Goal: Task Accomplishment & Management: Use online tool/utility

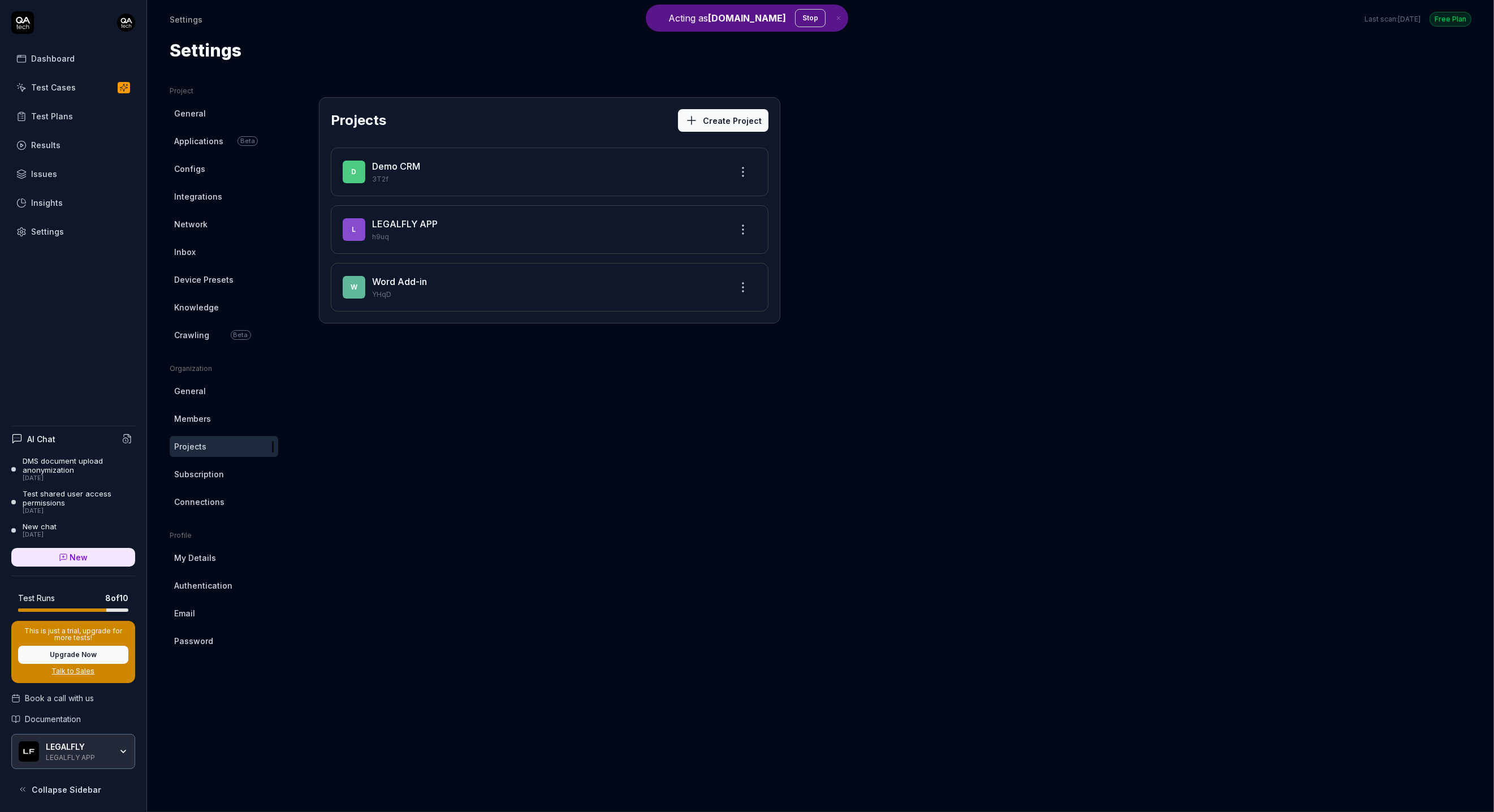
click at [214, 331] on link "Crawling Beta" at bounding box center [224, 335] width 109 height 21
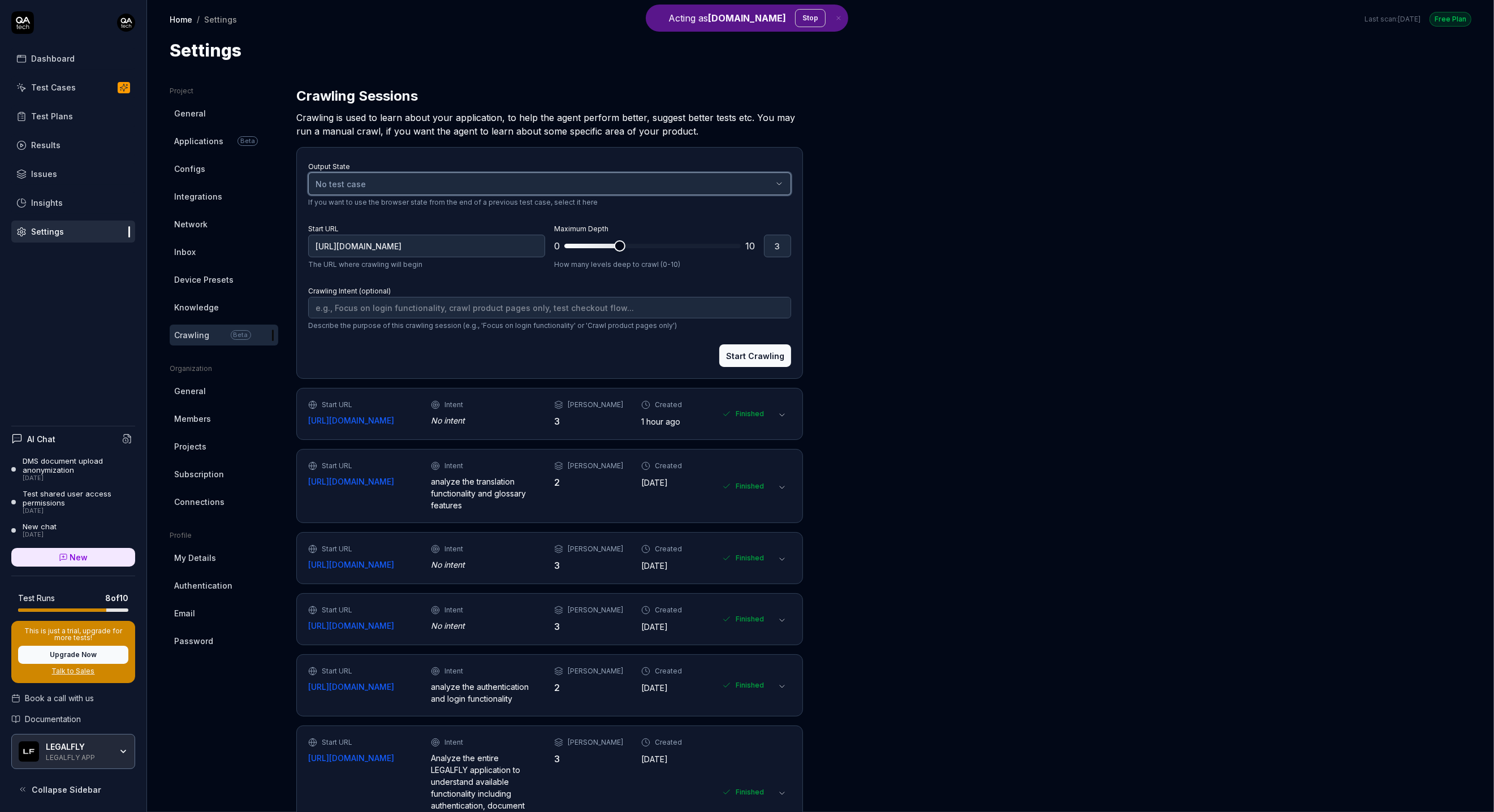
click at [446, 182] on div "No test case" at bounding box center [544, 184] width 457 height 12
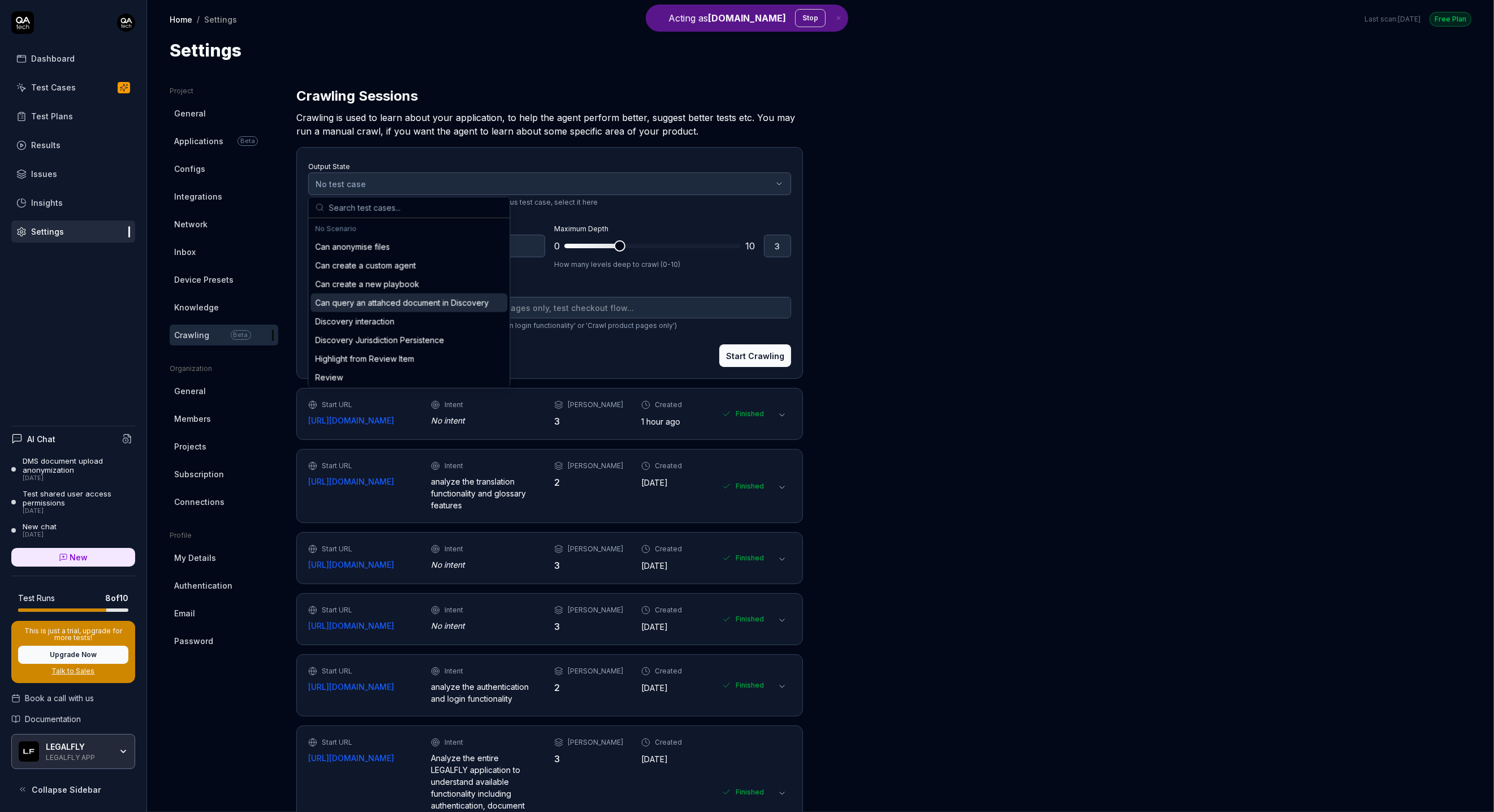
scroll to position [177, 0]
click at [391, 300] on div "Create a new draft document" at bounding box center [370, 299] width 110 height 12
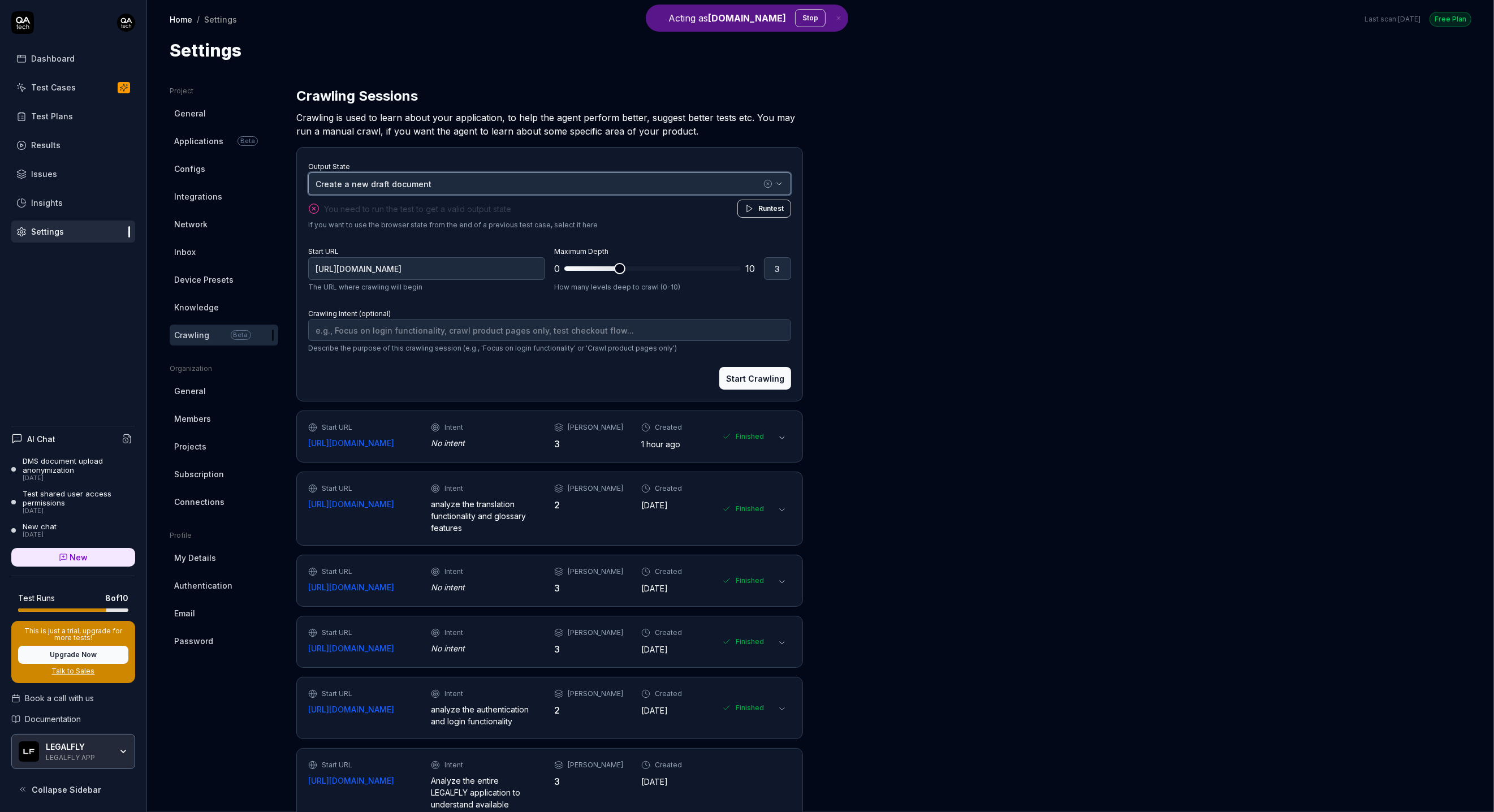
click at [395, 187] on div "Create a new draft document" at bounding box center [538, 184] width 445 height 12
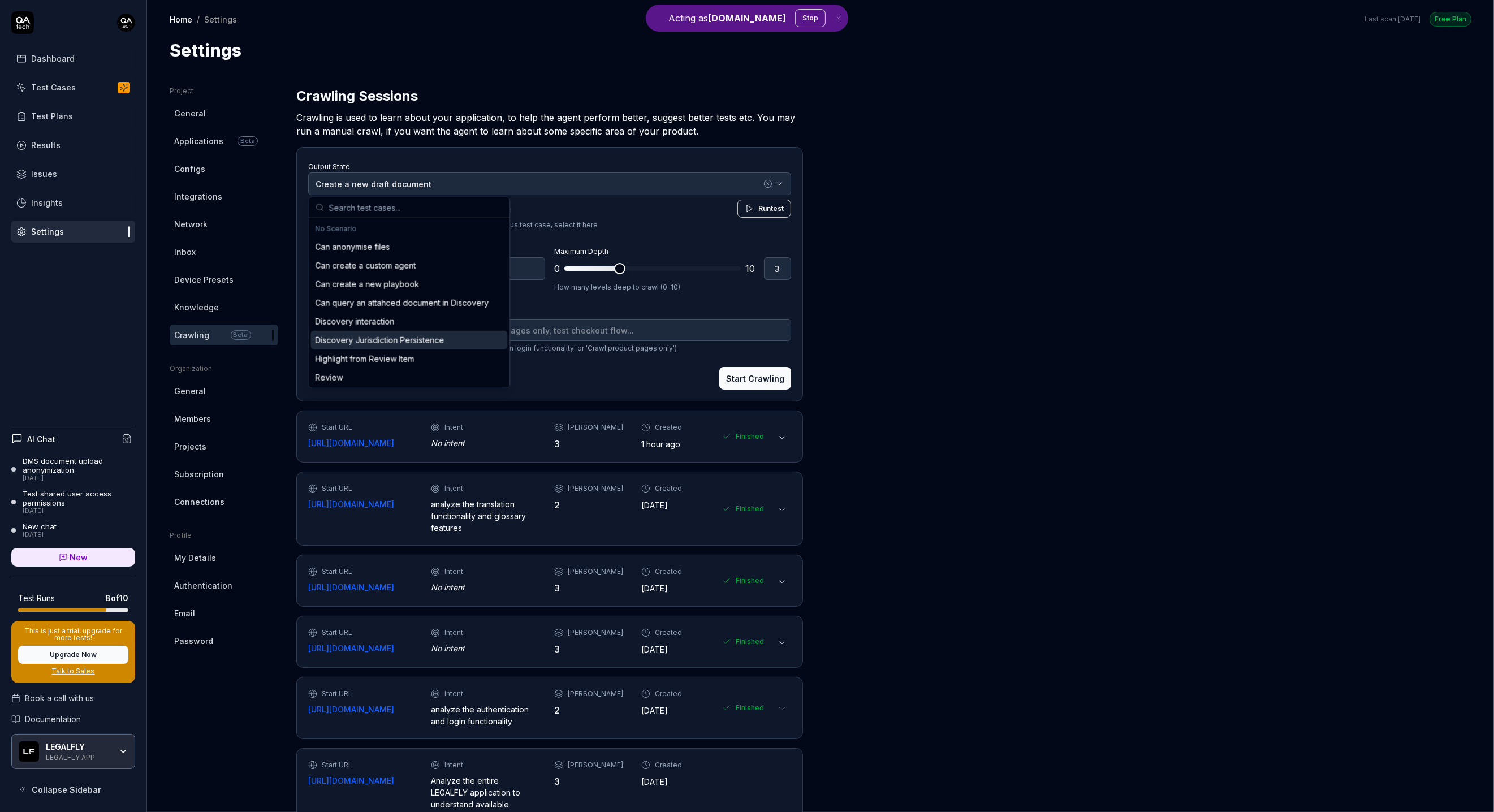
click at [379, 334] on div "Discovery Jurisdiction Persistence" at bounding box center [379, 340] width 129 height 12
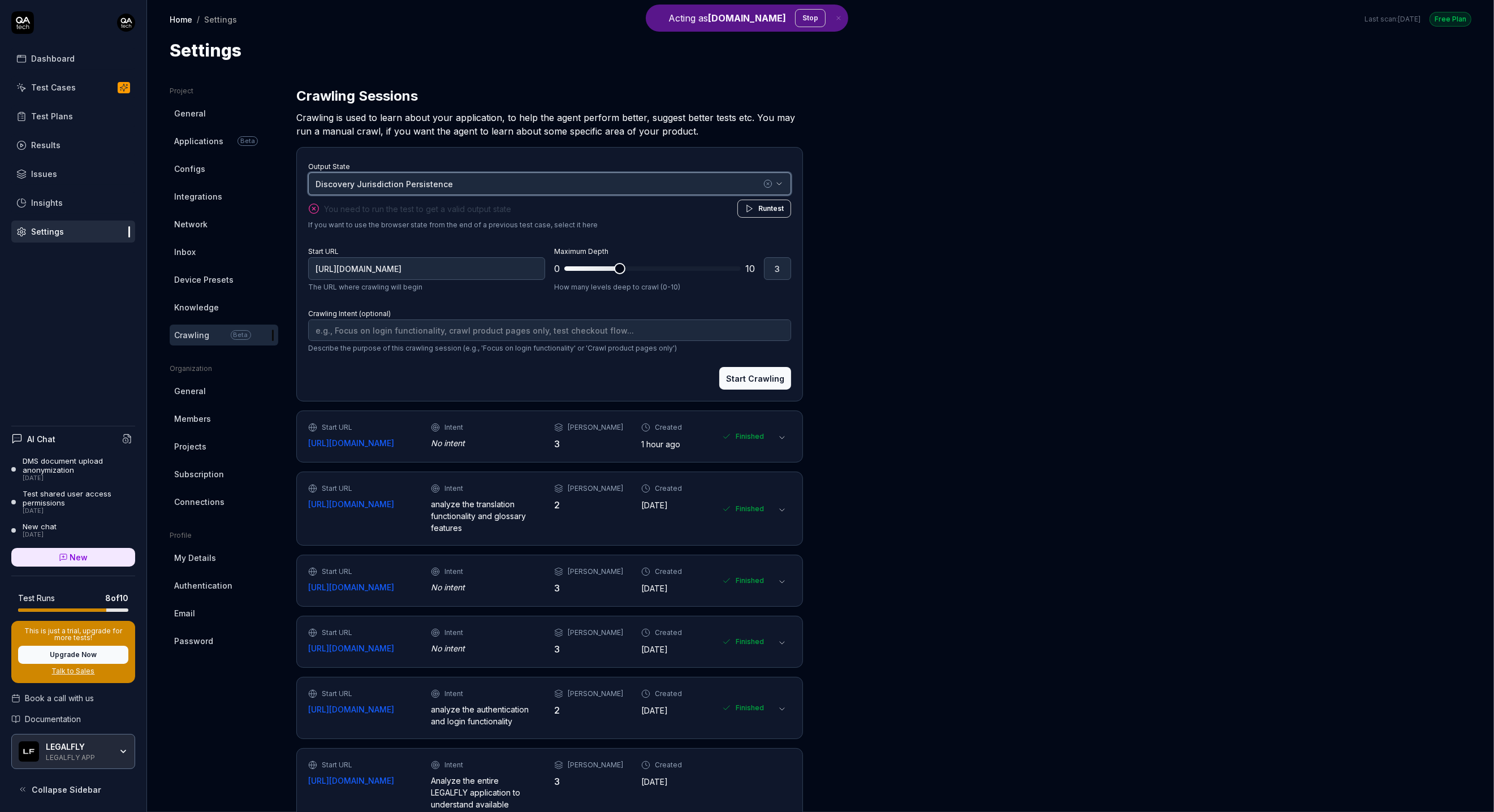
click at [400, 186] on div "Discovery Jurisdiction Persistence" at bounding box center [538, 184] width 445 height 12
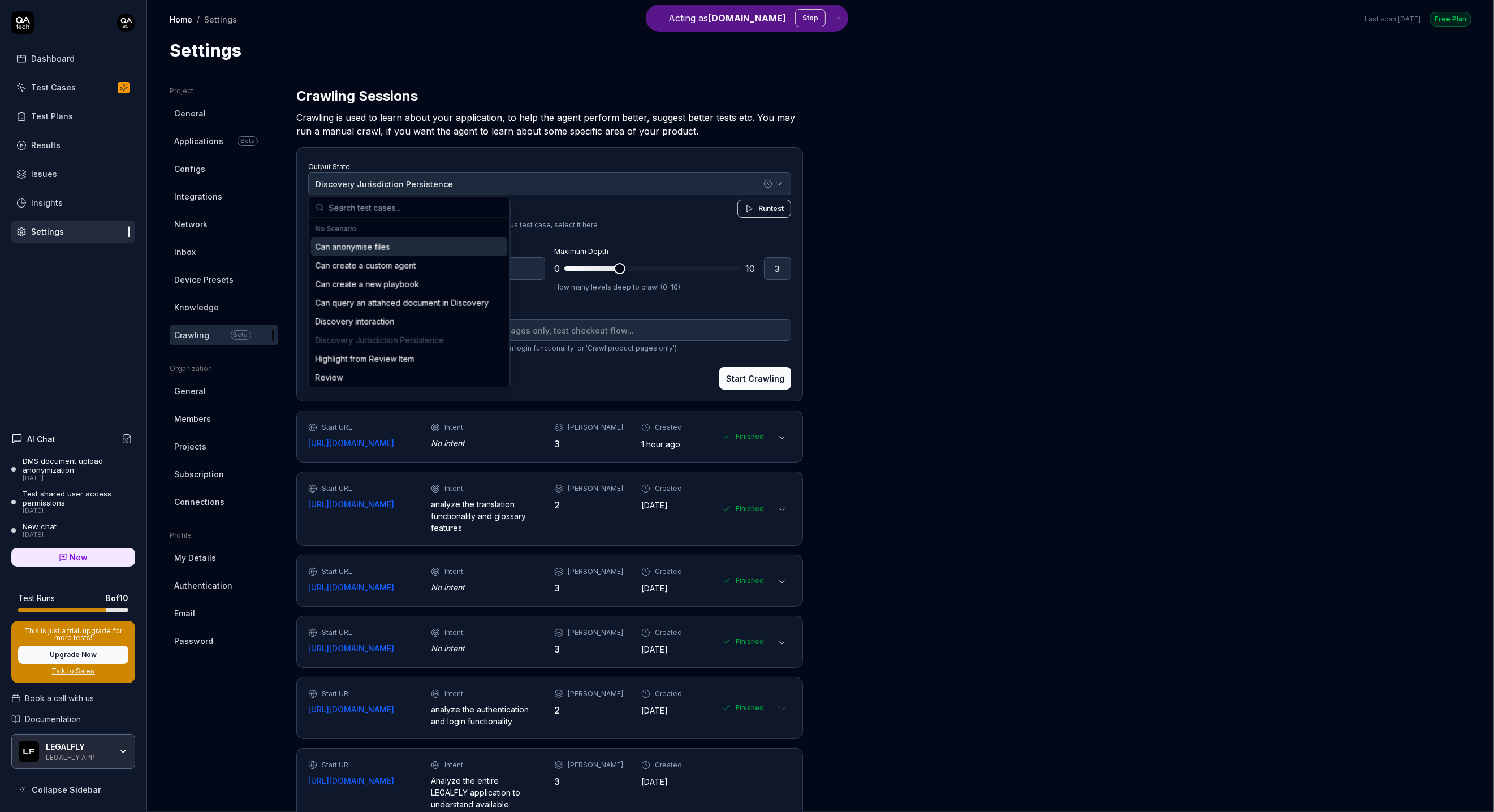
click at [381, 238] on div "Can anonymise files" at bounding box center [409, 247] width 196 height 18
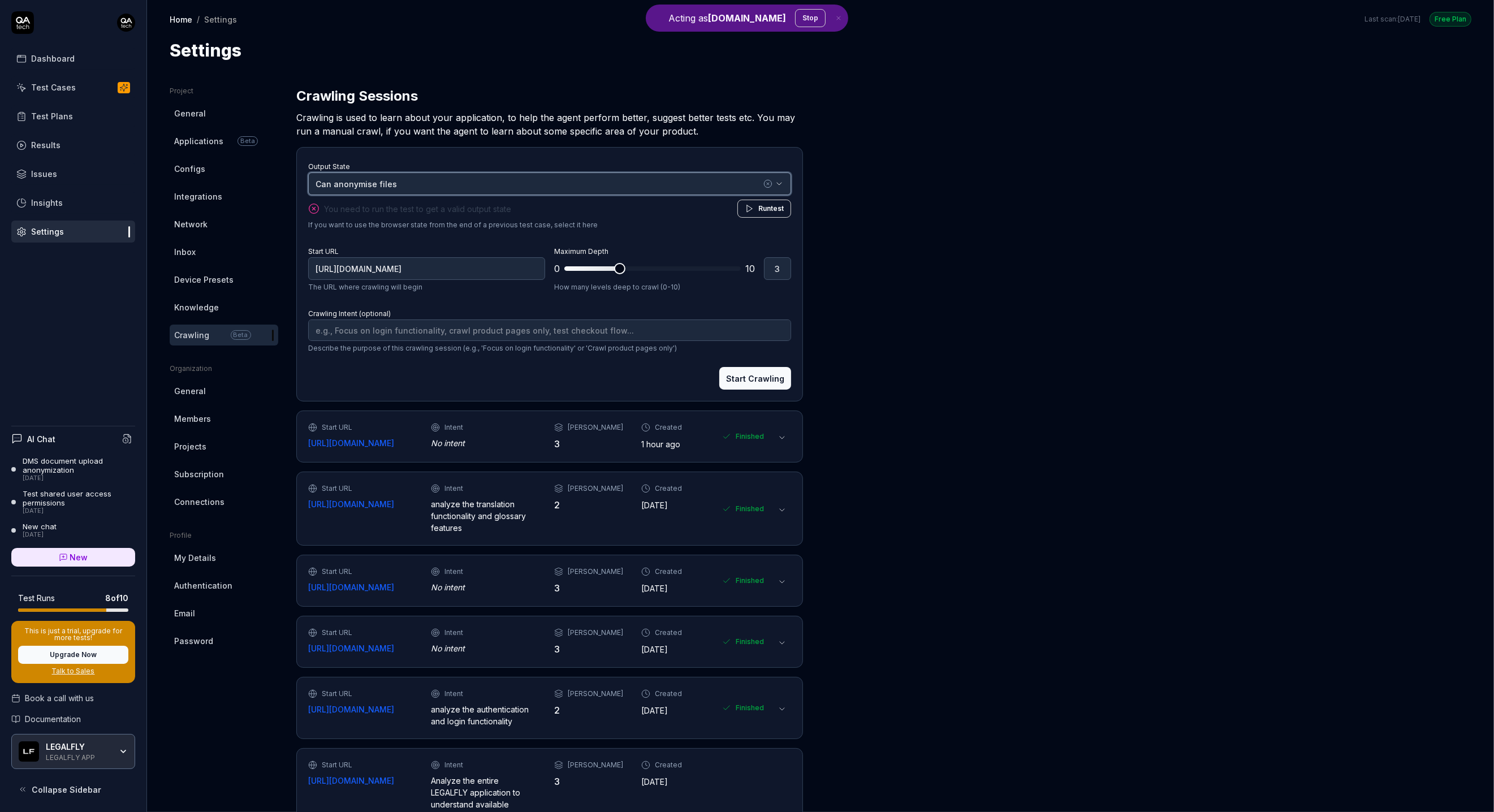
click at [386, 172] on button "Can anonymise files" at bounding box center [550, 183] width 483 height 23
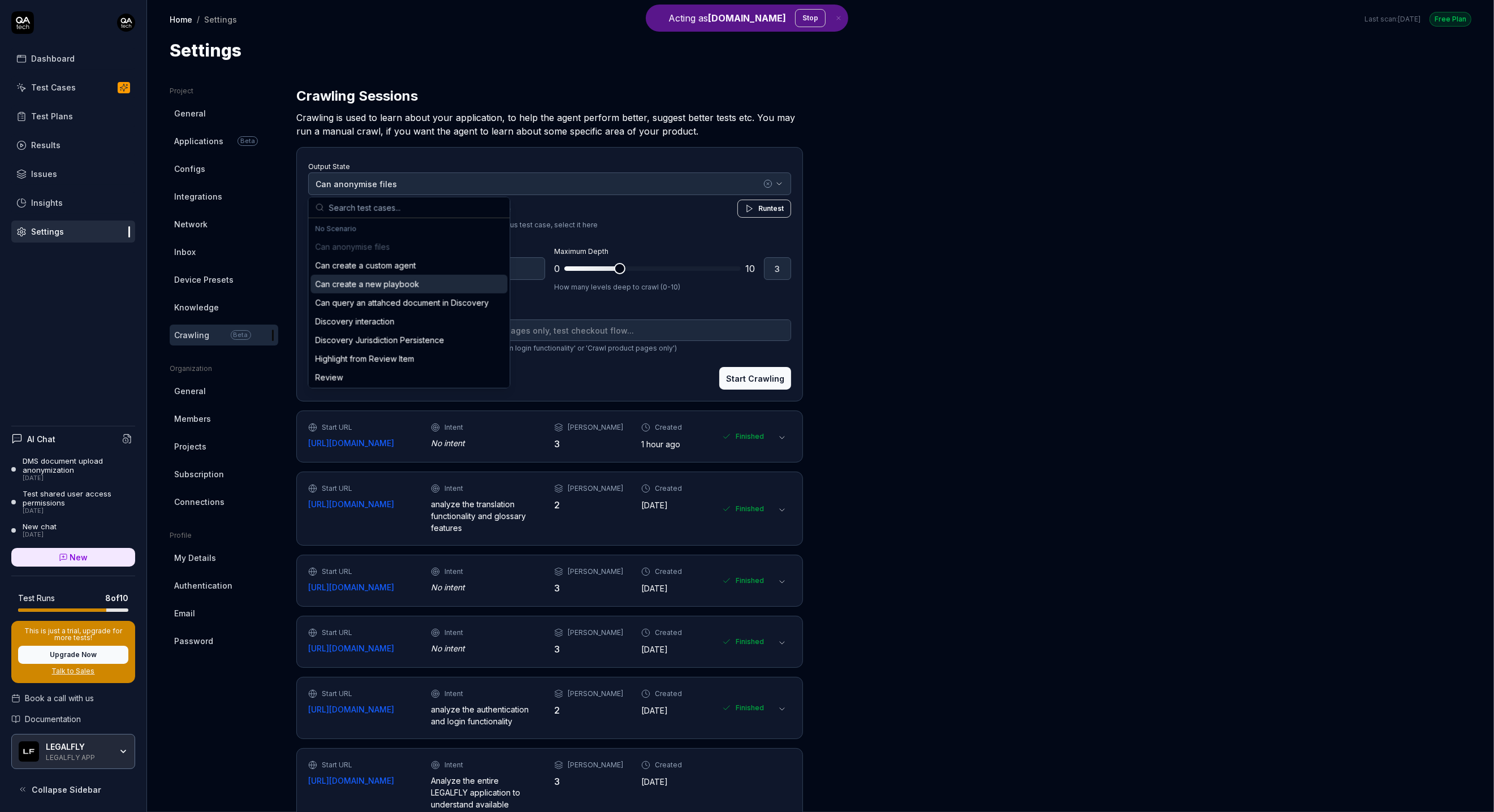
click at [376, 275] on div "Can create a new playbook" at bounding box center [409, 284] width 196 height 18
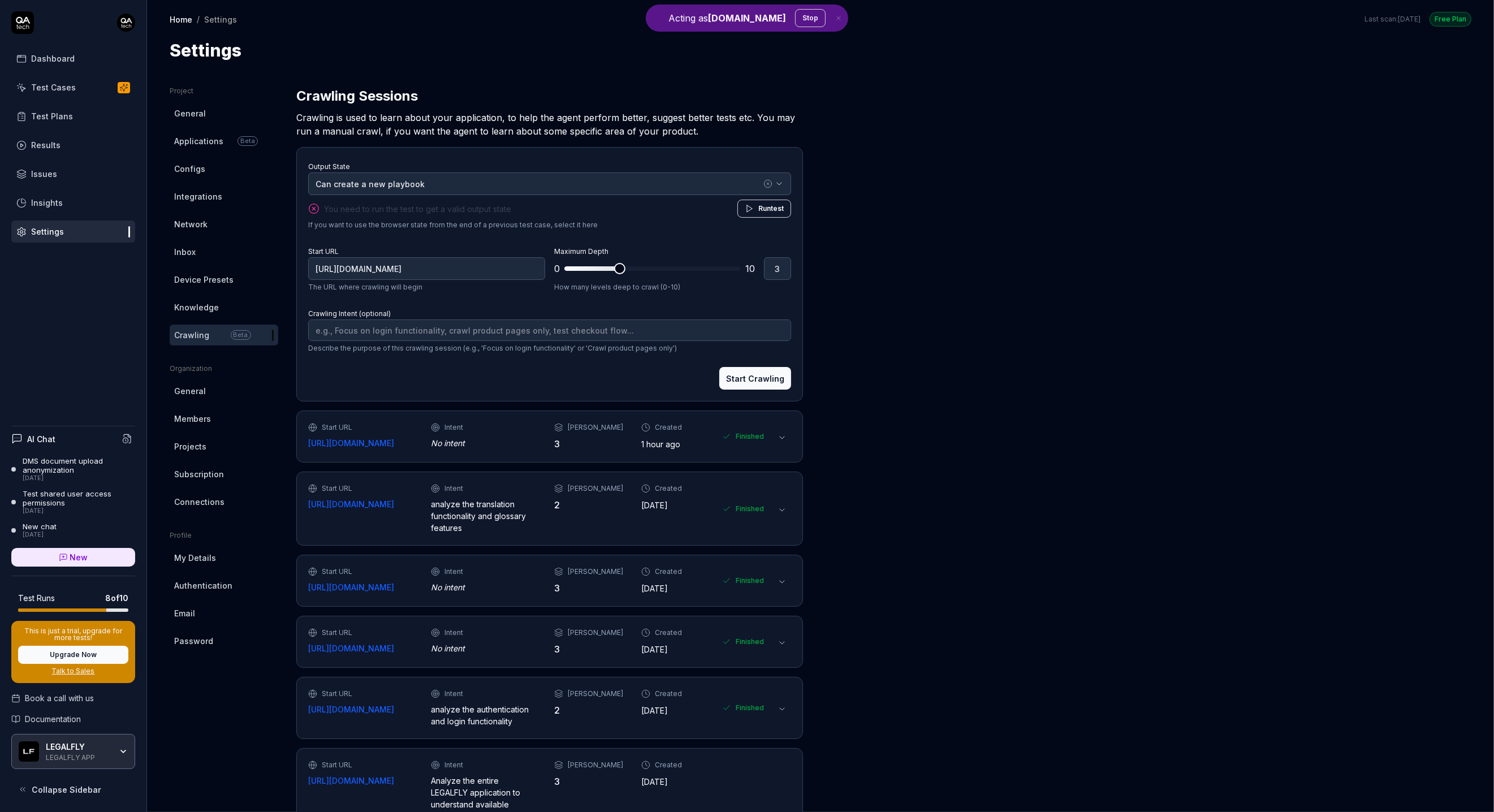
click at [47, 93] on link "Test Cases" at bounding box center [73, 88] width 124 height 22
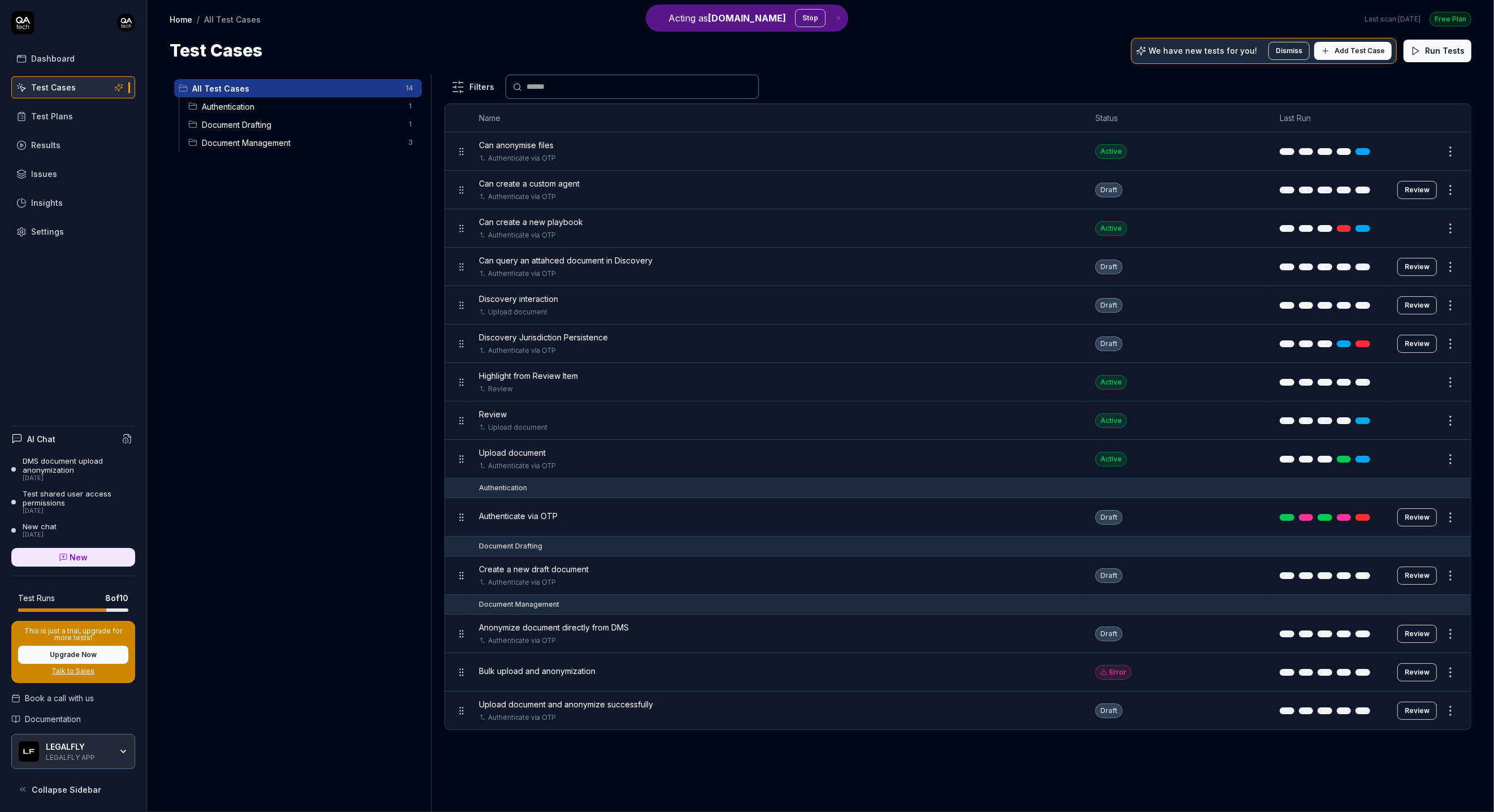
click at [48, 62] on div "Dashboard" at bounding box center [52, 58] width 43 height 12
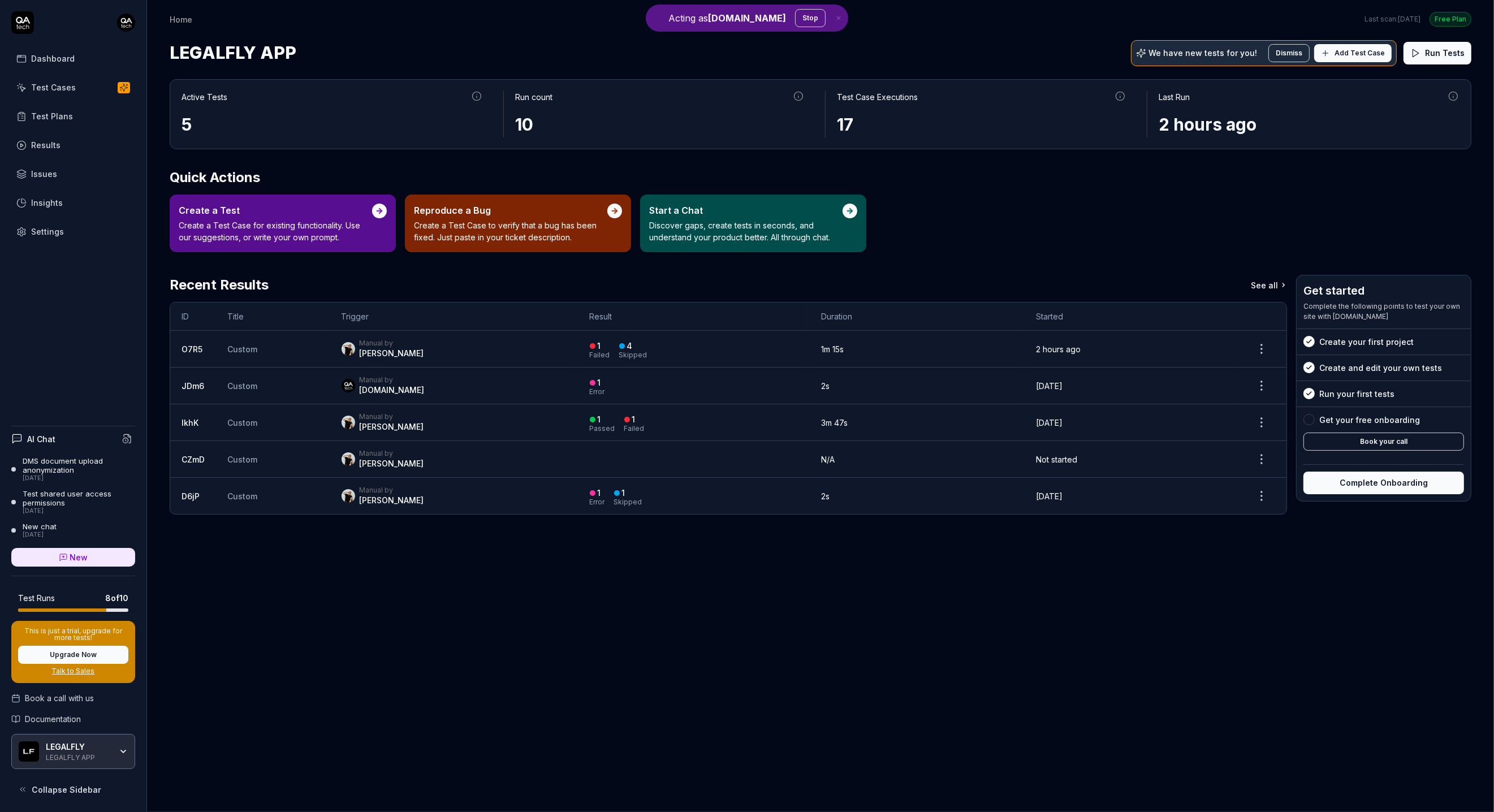
click at [307, 350] on td "Custom" at bounding box center [273, 349] width 114 height 37
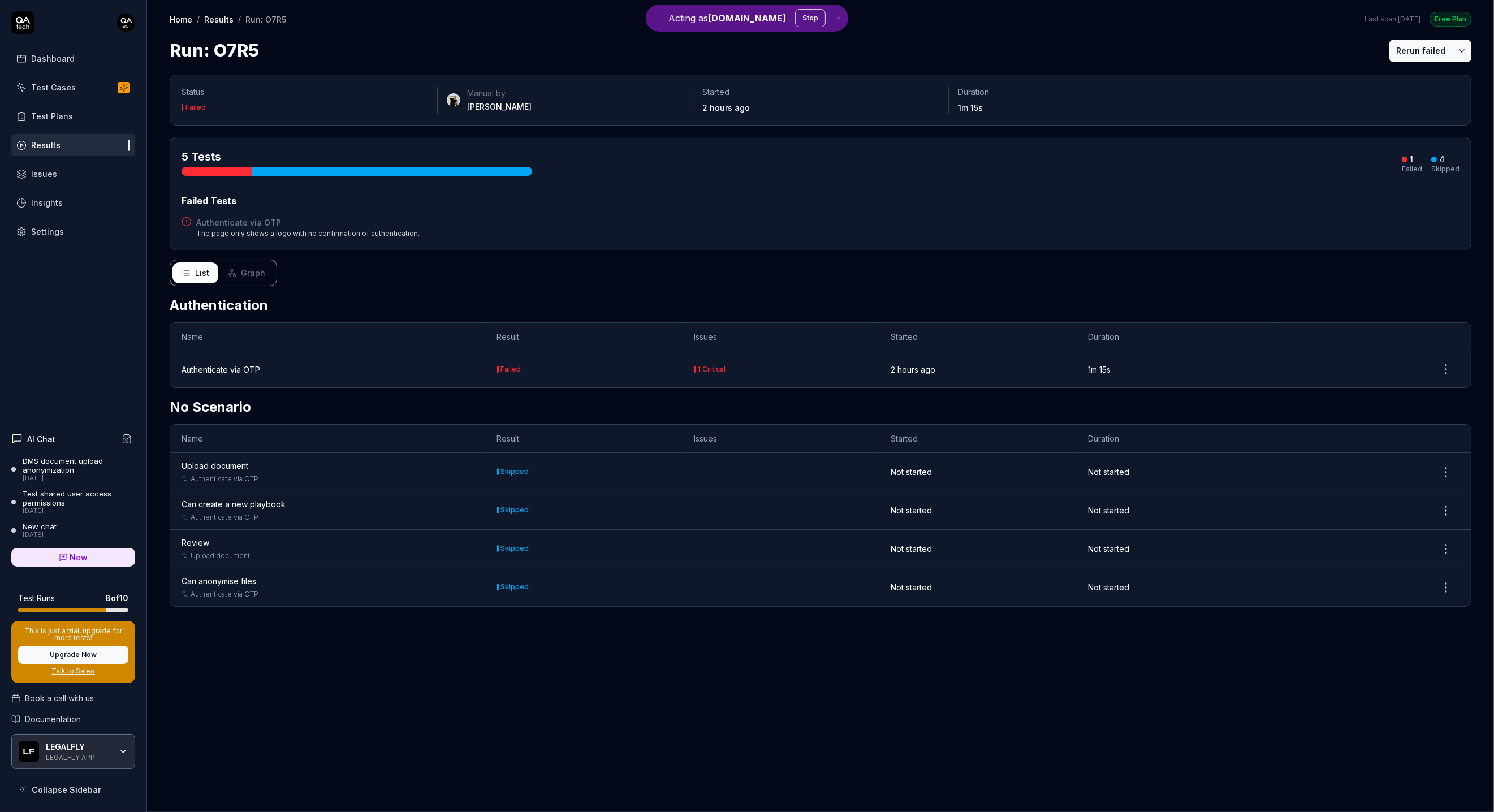
click at [85, 227] on link "Settings" at bounding box center [73, 232] width 124 height 22
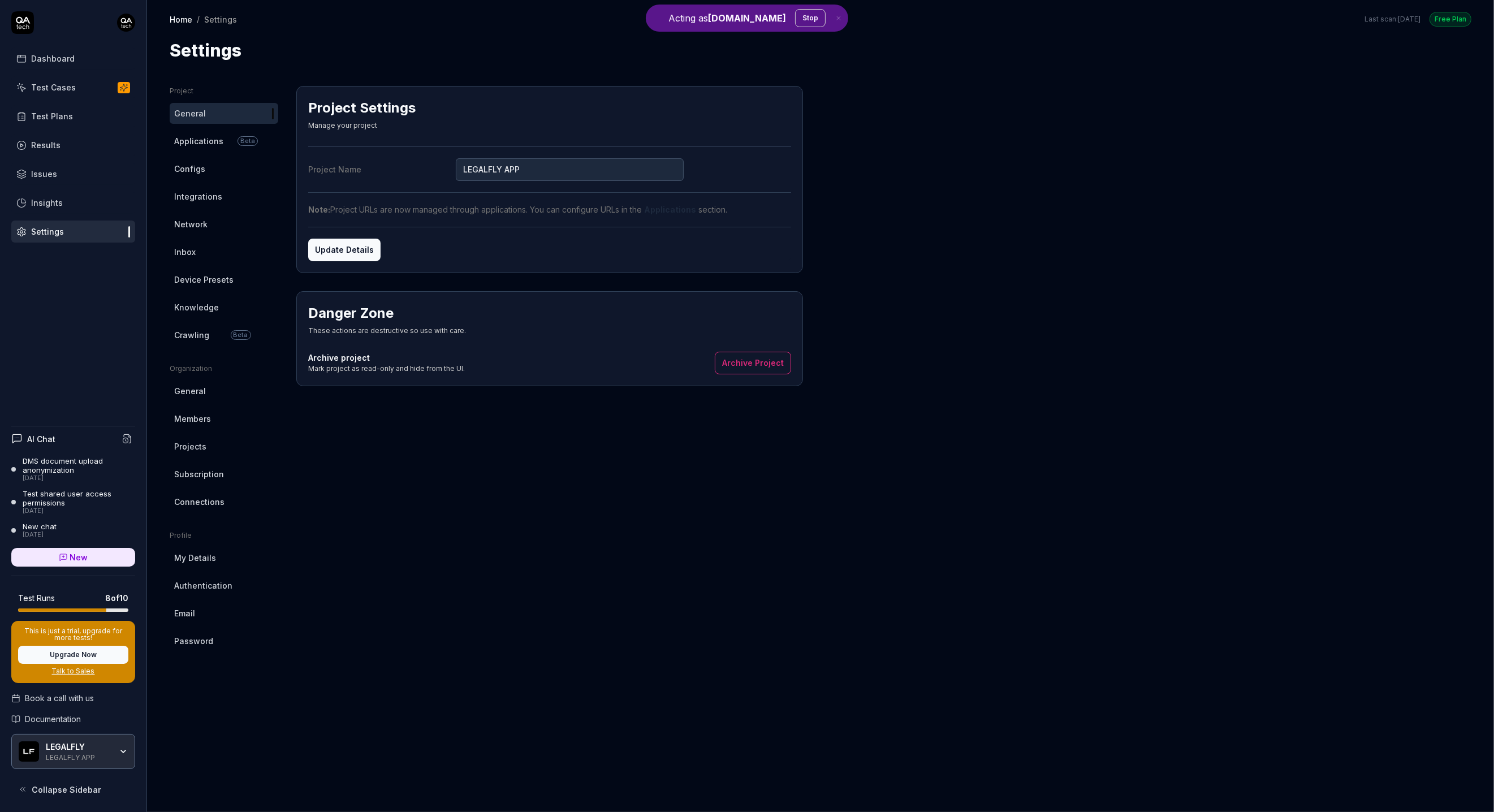
click at [60, 226] on div "Settings" at bounding box center [47, 232] width 33 height 12
click at [194, 329] on span "Crawling" at bounding box center [192, 335] width 35 height 12
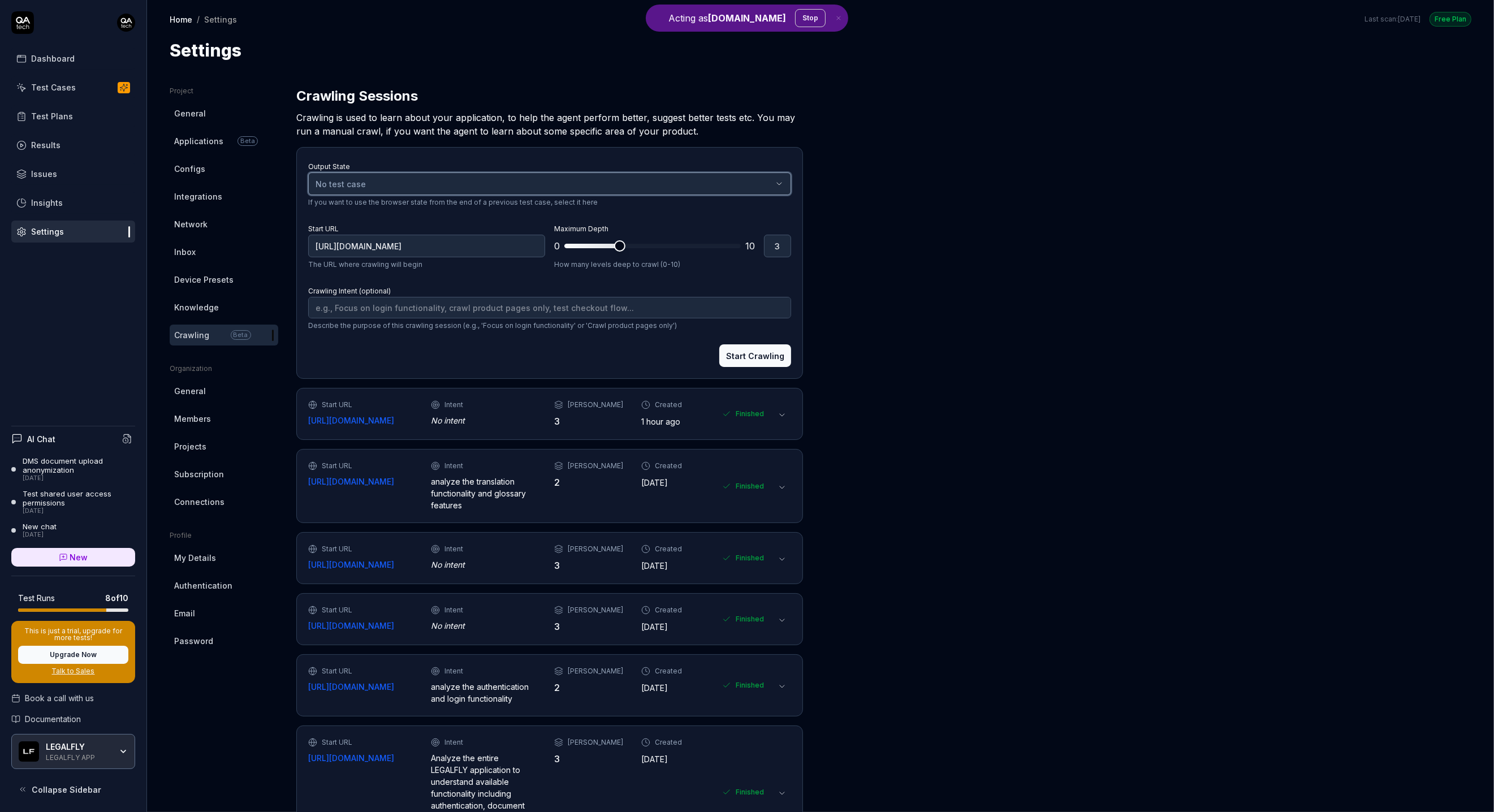
click at [383, 186] on div "No test case" at bounding box center [544, 184] width 457 height 12
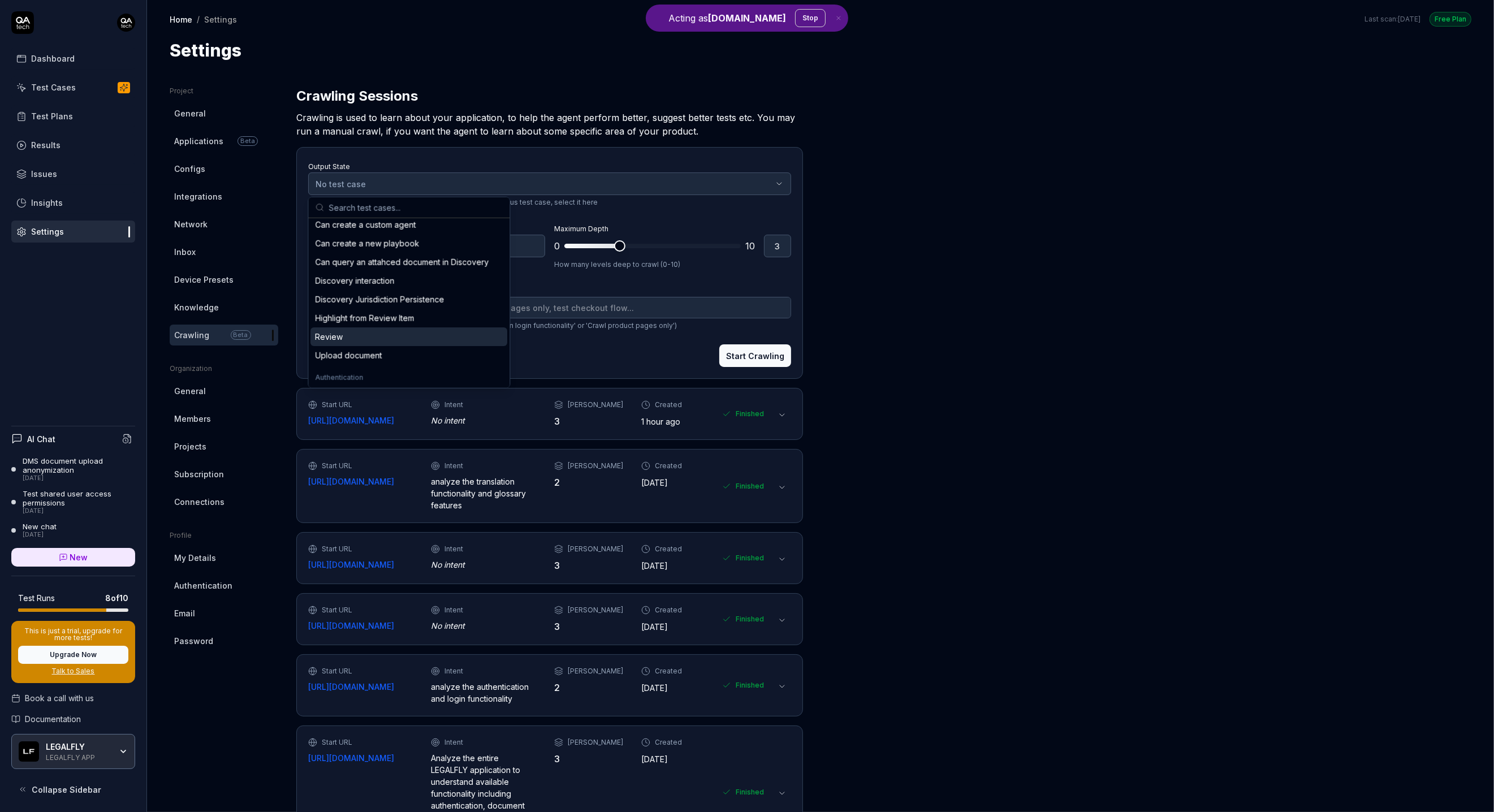
scroll to position [57, 0]
click at [375, 373] on div "Authenticate via OTP" at bounding box center [354, 379] width 79 height 12
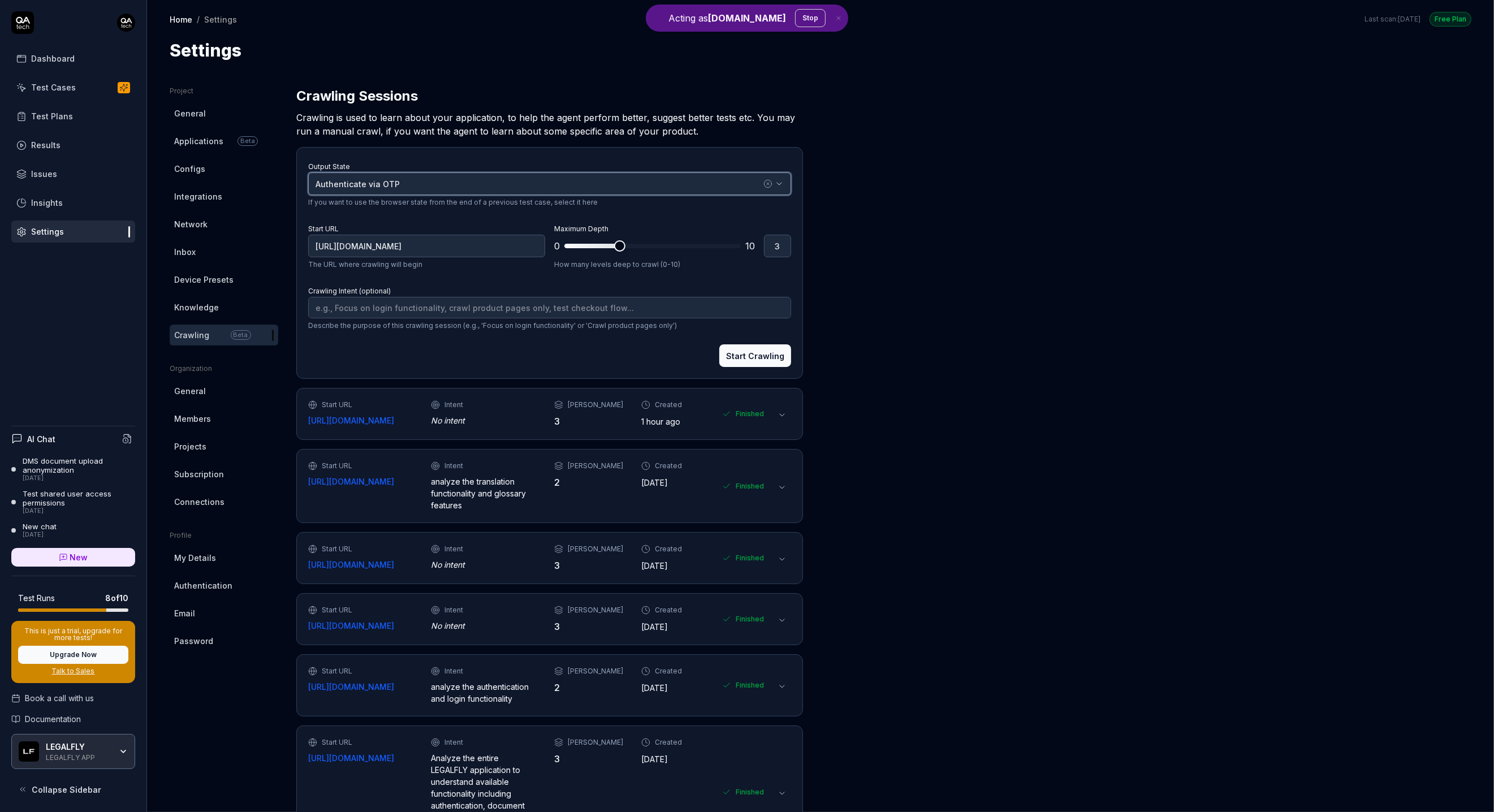
type textarea "*"
type input "[URL][DOMAIN_NAME]"
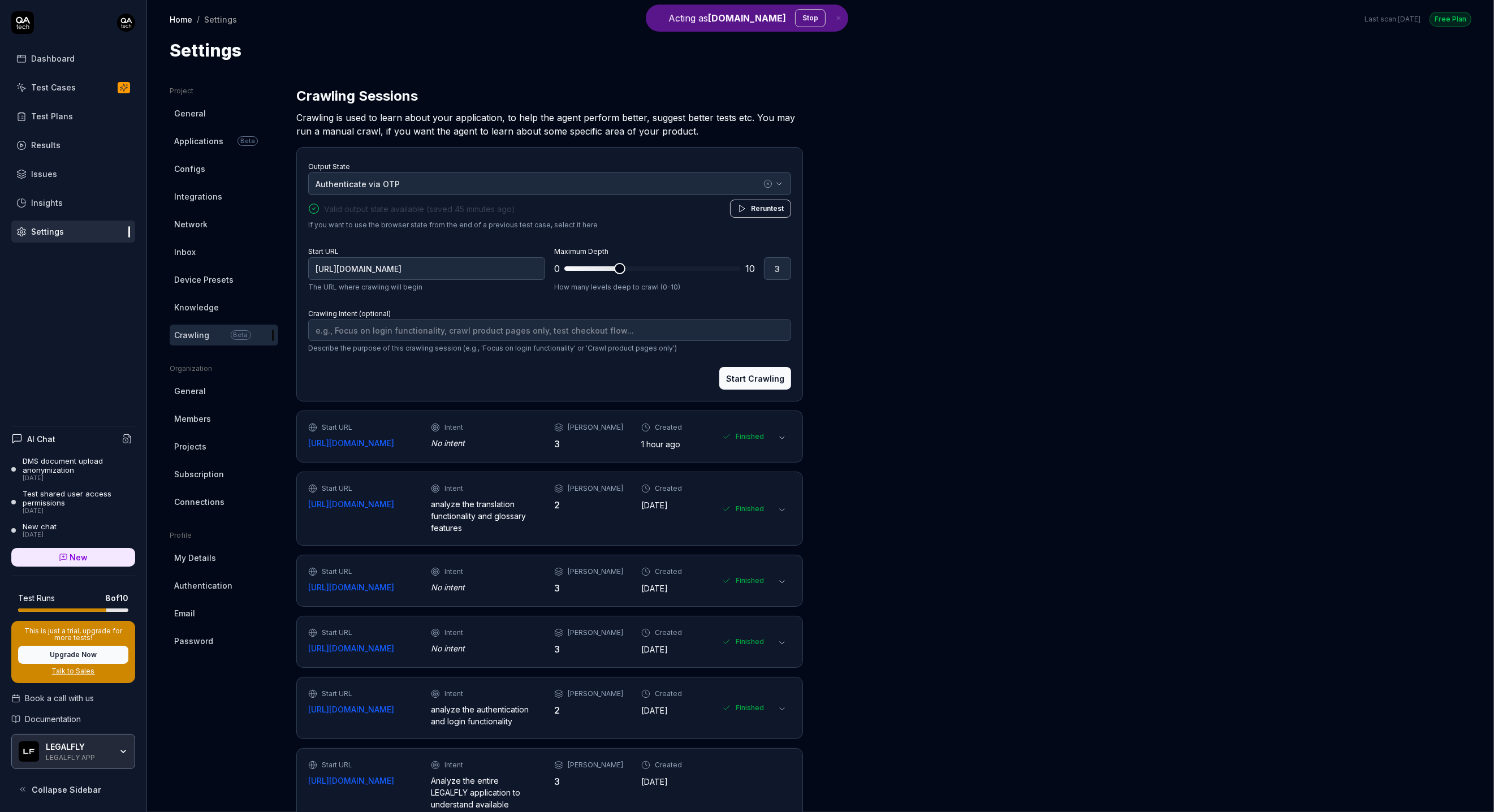
type textarea "*"
click at [582, 268] on span at bounding box center [573, 268] width 18 height 5
type input "2"
click at [600, 268] on span at bounding box center [652, 268] width 176 height 5
click at [748, 379] on button "Start Crawling" at bounding box center [755, 378] width 72 height 23
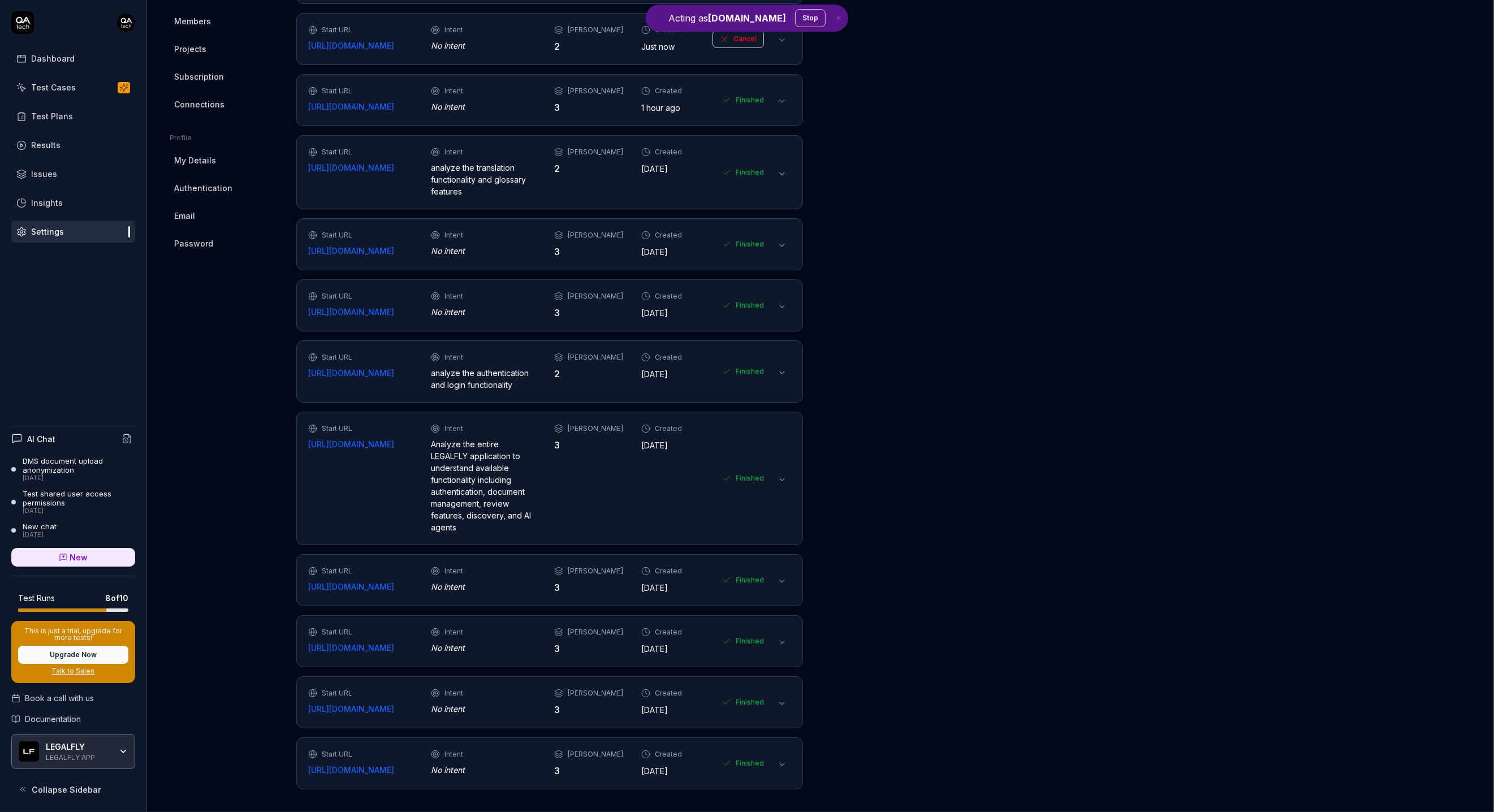
scroll to position [0, 0]
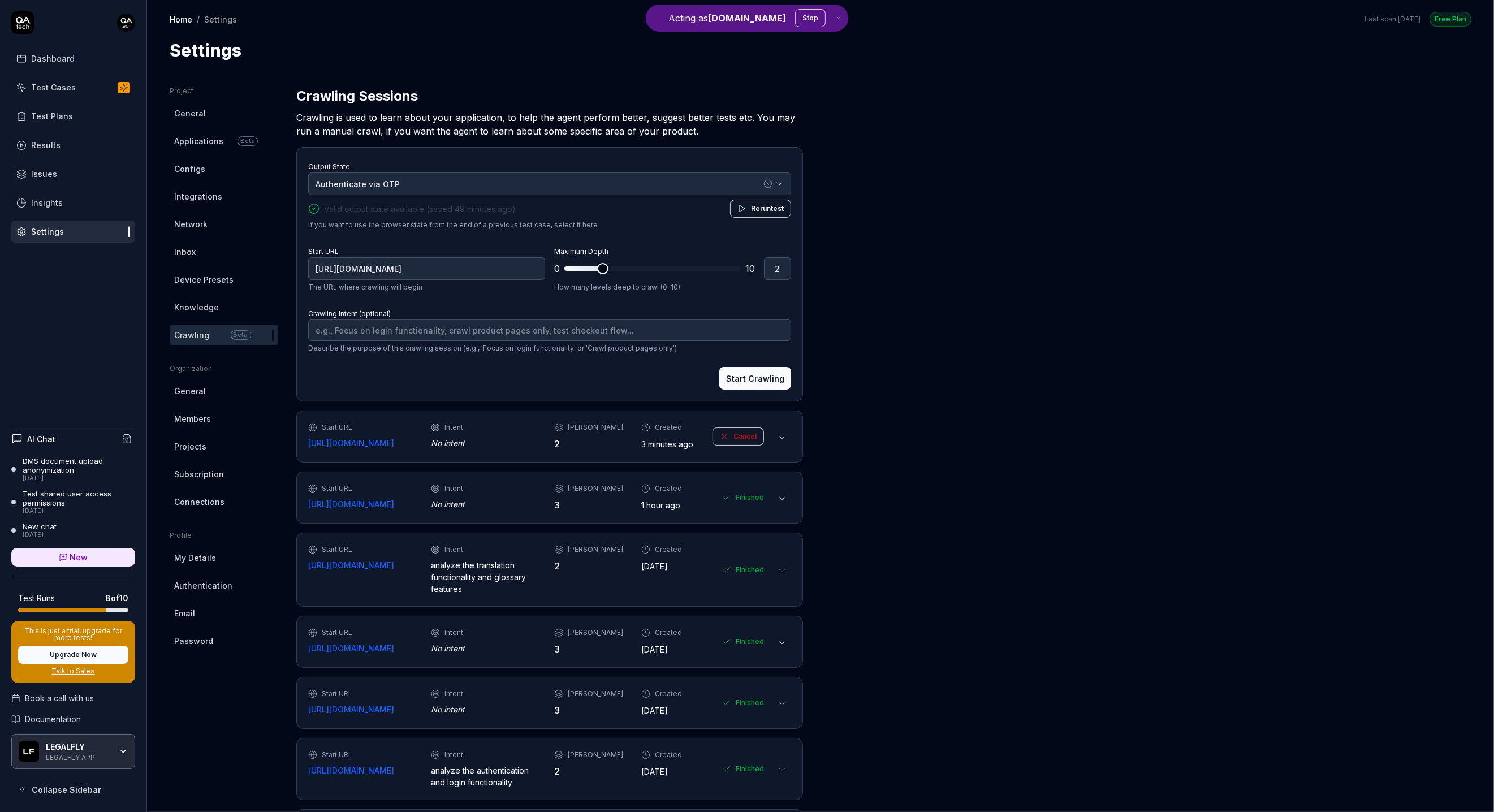
click at [779, 443] on button at bounding box center [782, 437] width 18 height 18
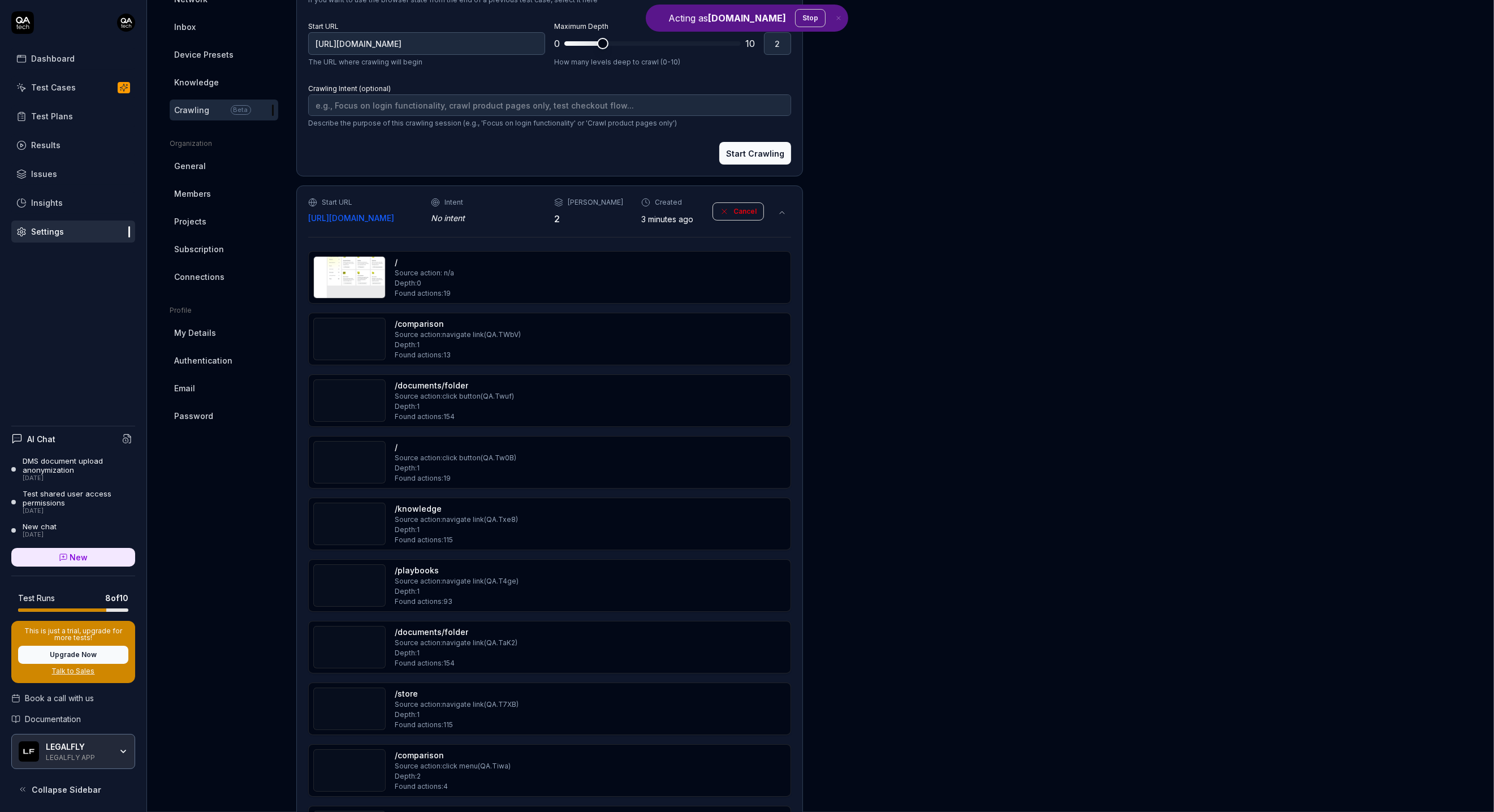
scroll to position [157, 0]
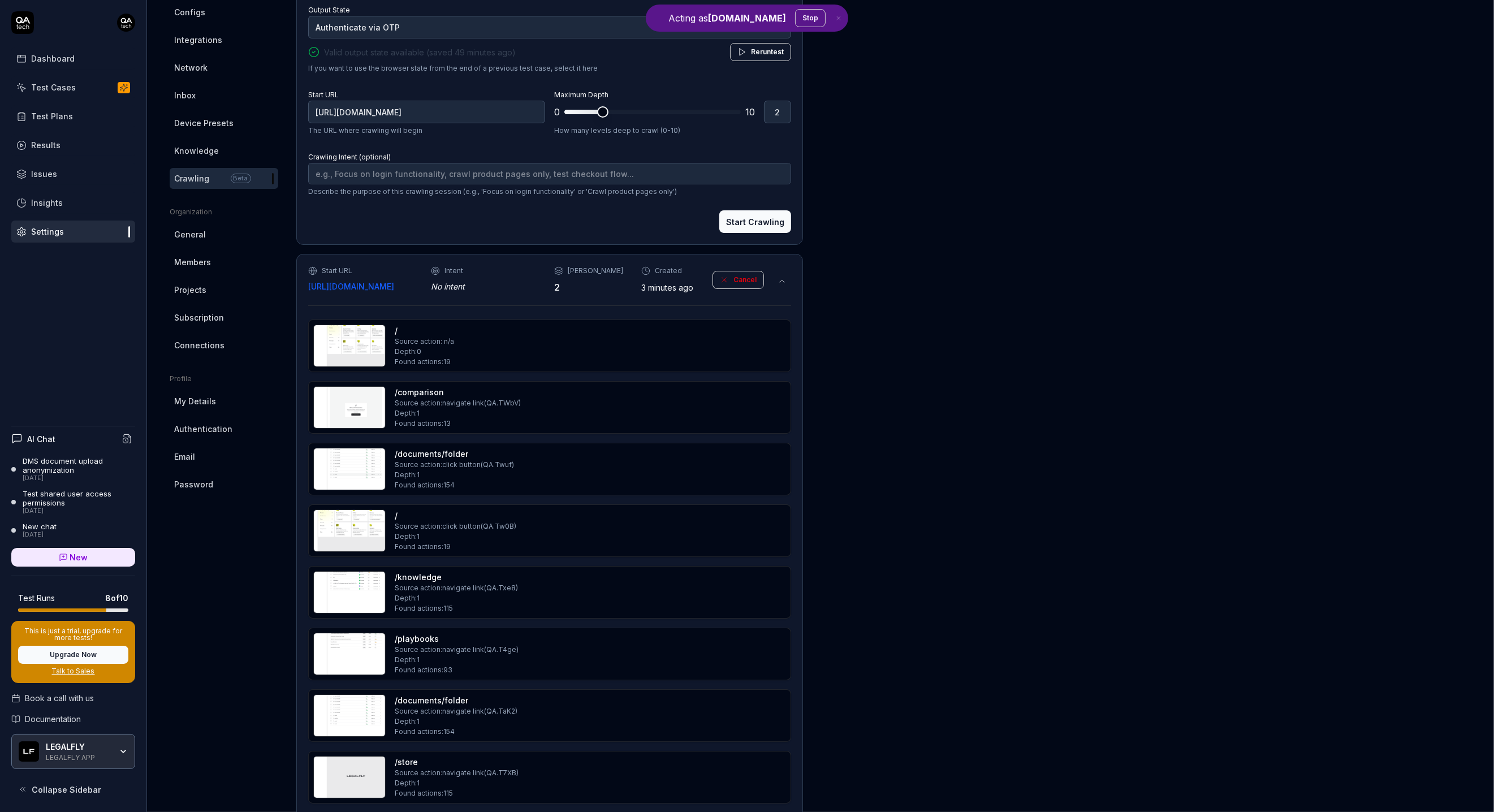
click at [780, 283] on icon at bounding box center [782, 281] width 9 height 9
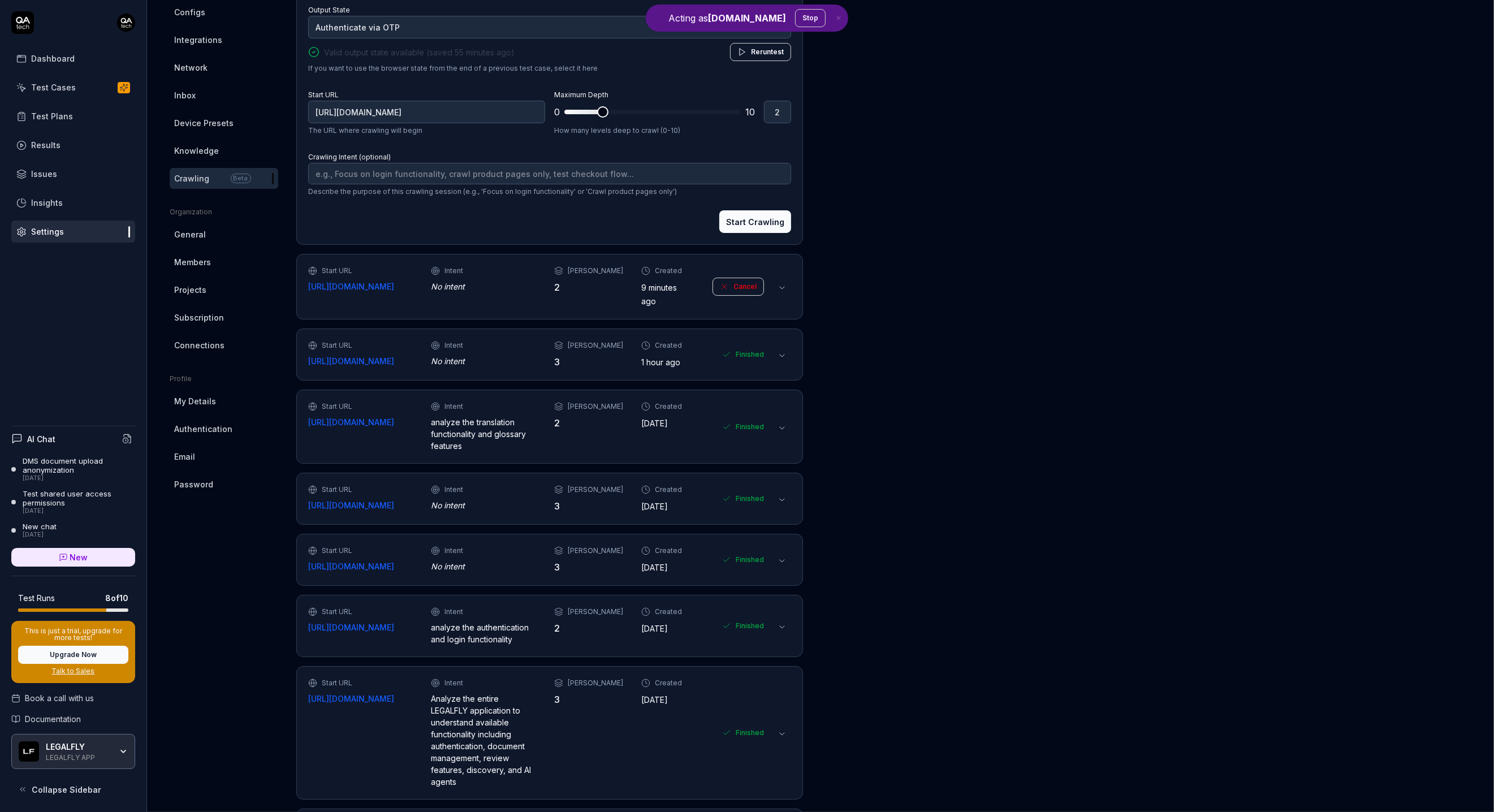
type textarea "*"
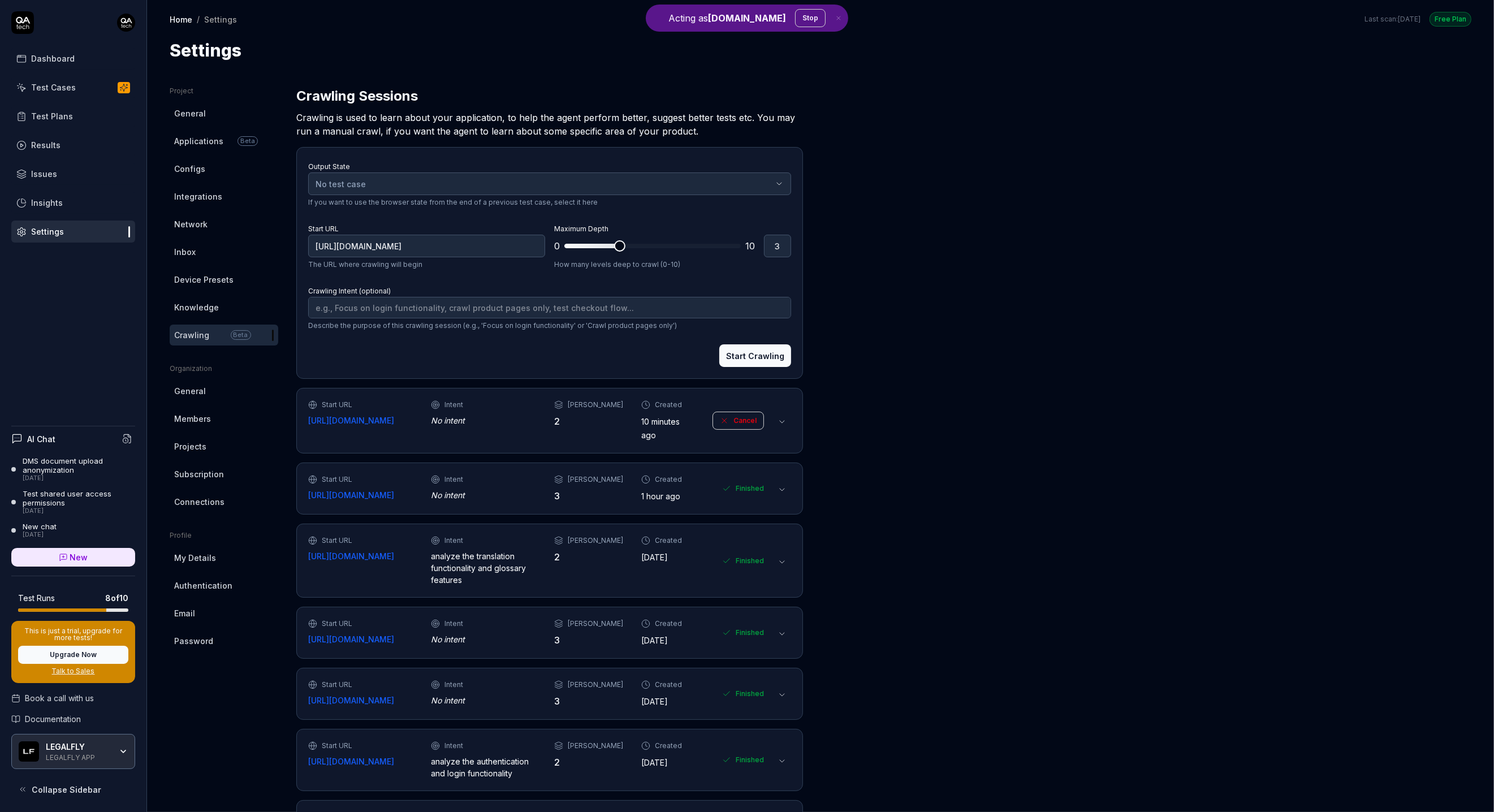
click at [789, 419] on button at bounding box center [782, 422] width 18 height 18
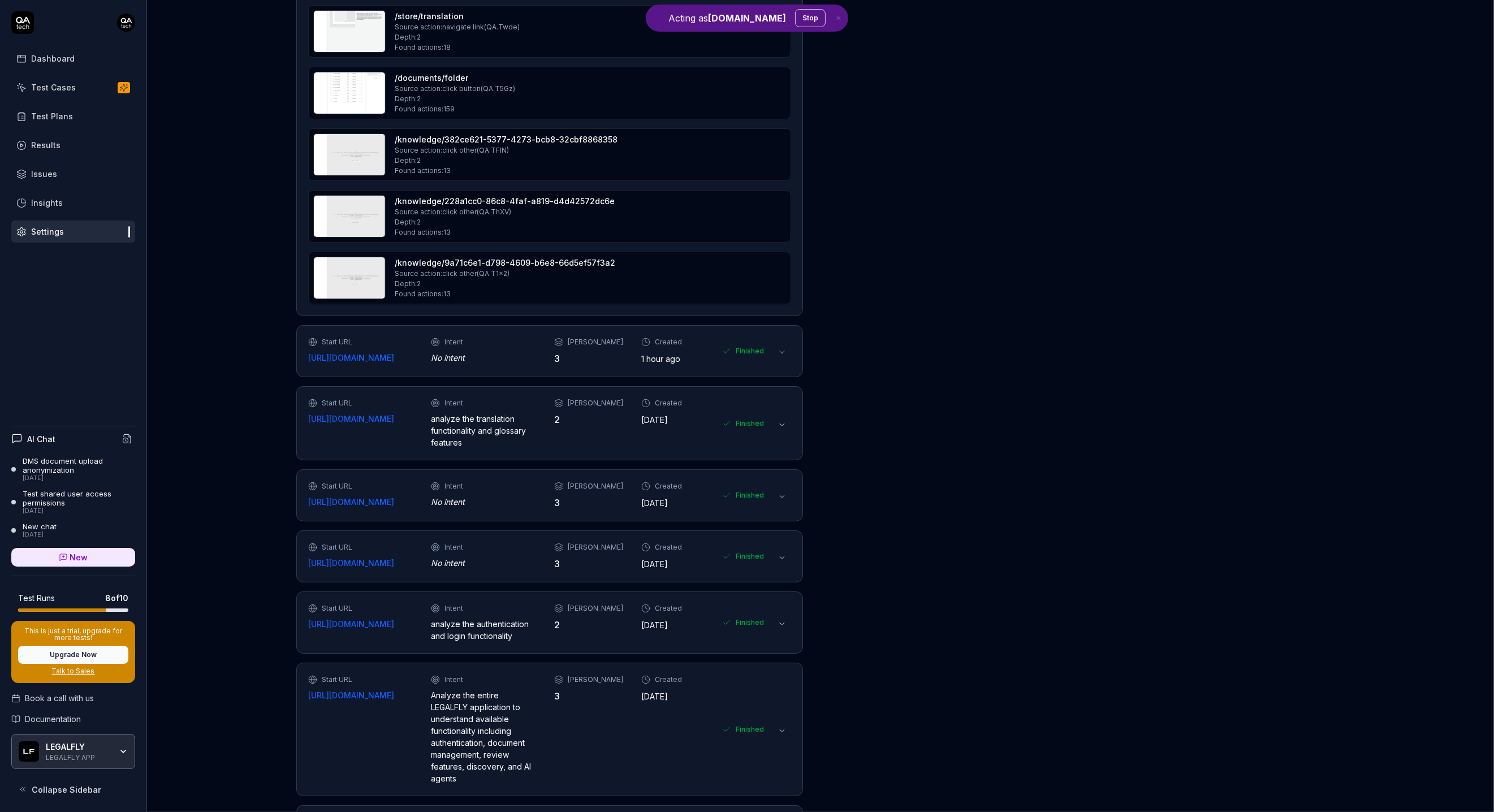
scroll to position [4560, 0]
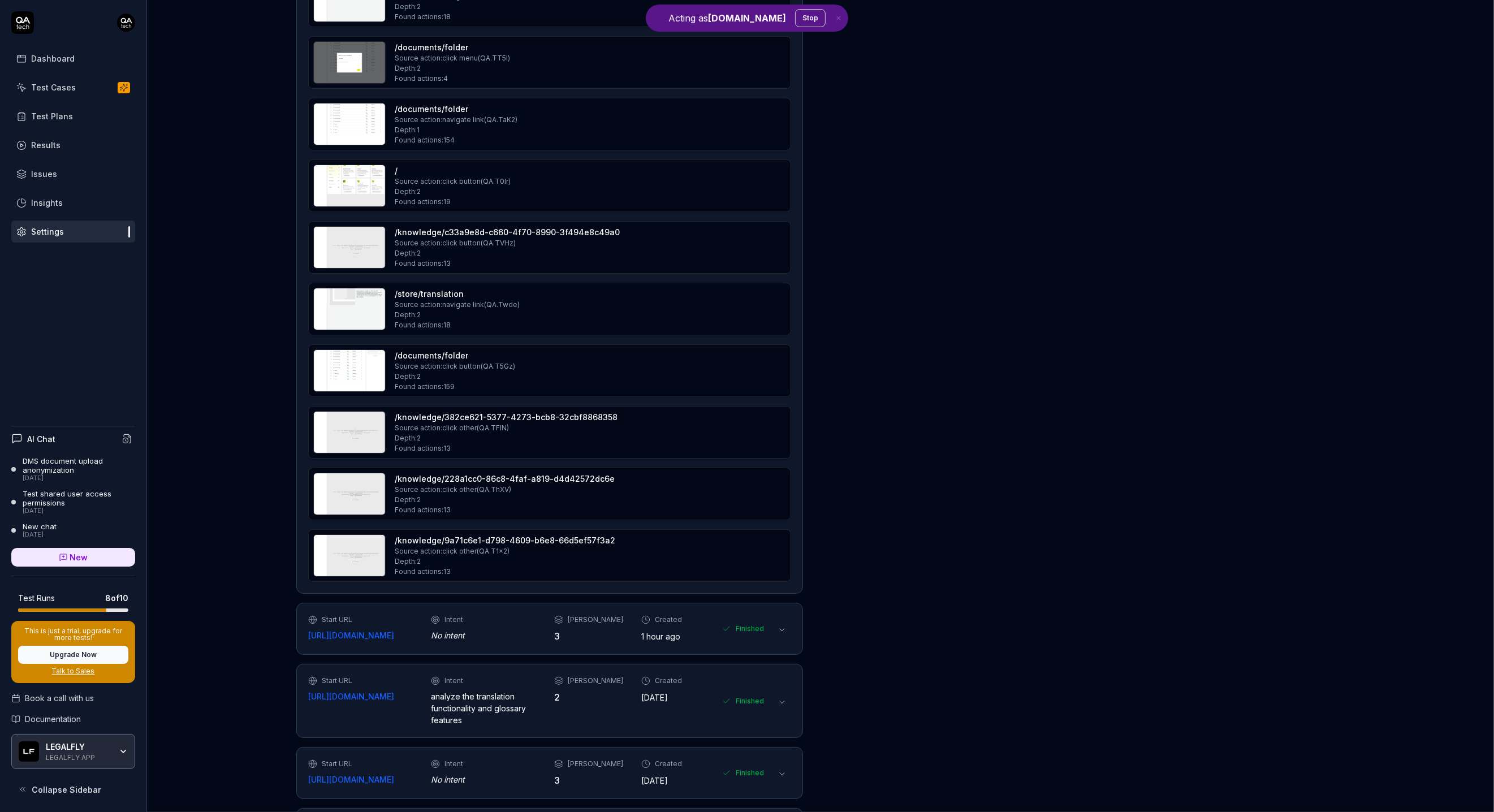
click at [364, 535] on img at bounding box center [349, 555] width 71 height 41
click at [354, 473] on img at bounding box center [349, 494] width 71 height 41
click at [375, 288] on img at bounding box center [349, 308] width 71 height 41
click at [362, 350] on img at bounding box center [349, 370] width 71 height 41
click at [352, 412] on img at bounding box center [349, 432] width 71 height 41
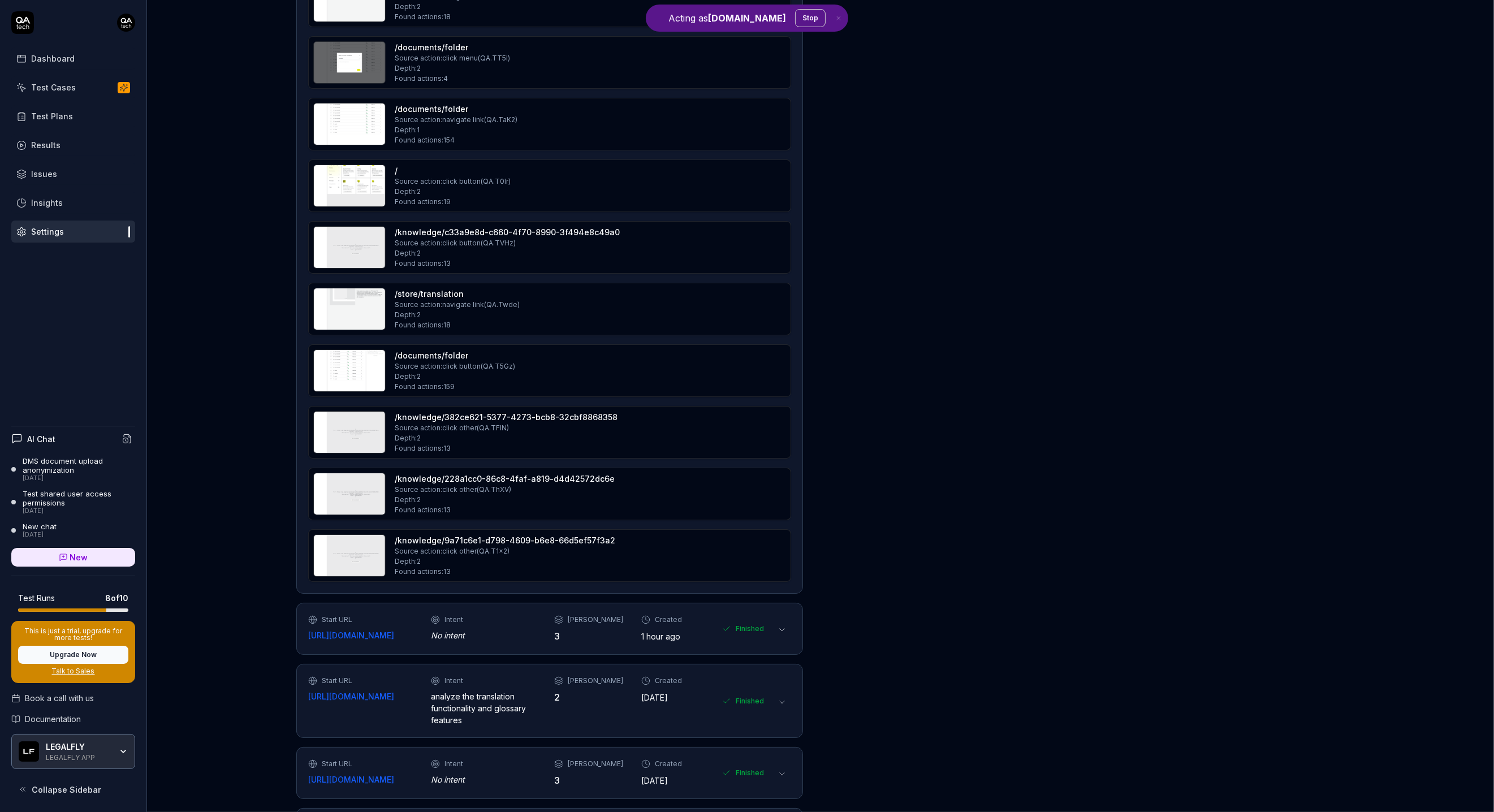
click at [335, 412] on img at bounding box center [349, 432] width 71 height 41
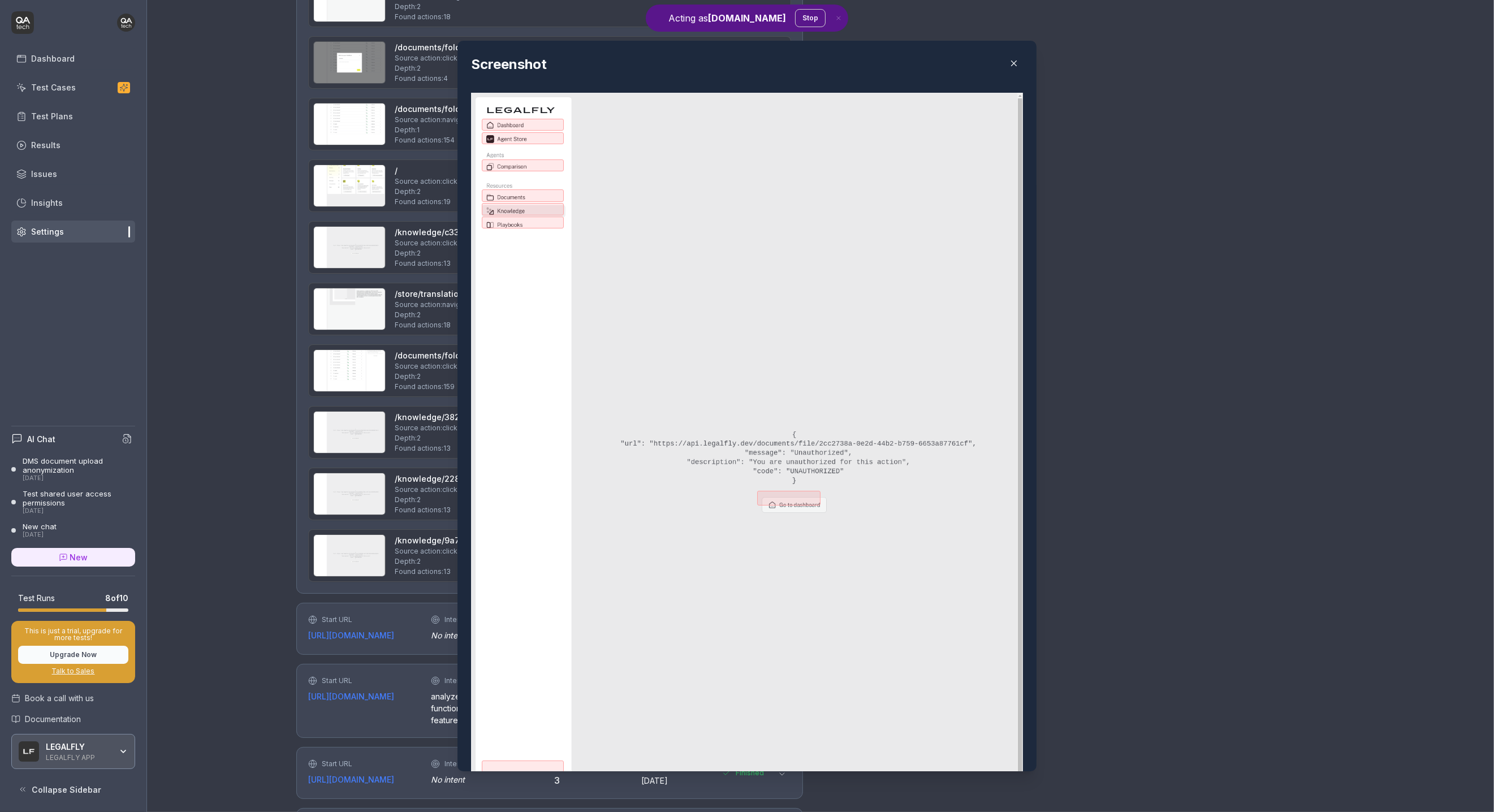
drag, startPoint x: 991, startPoint y: 81, endPoint x: 976, endPoint y: 73, distance: 17.0
click at [991, 81] on div "Screenshot" at bounding box center [747, 441] width 552 height 774
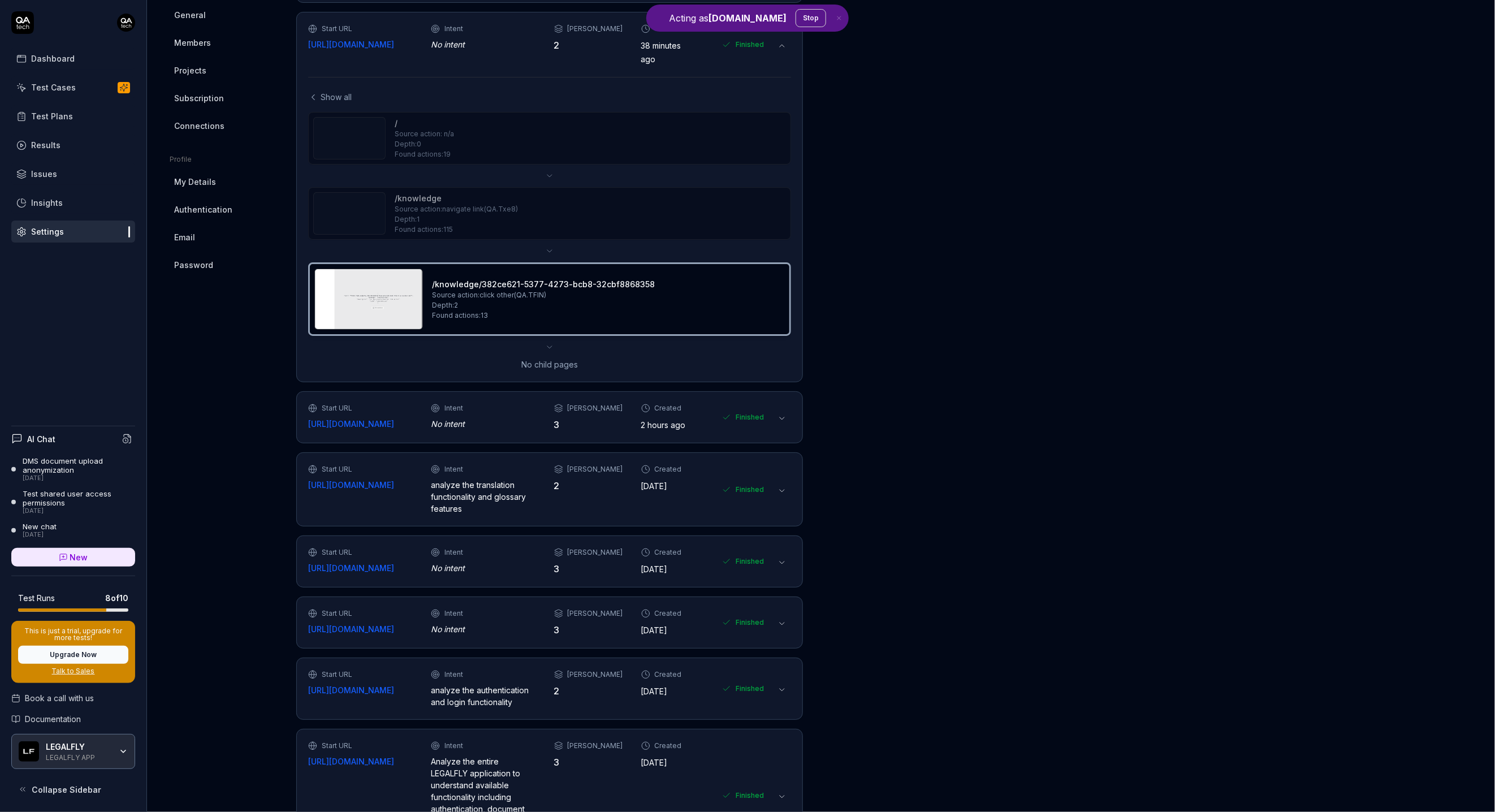
scroll to position [0, 0]
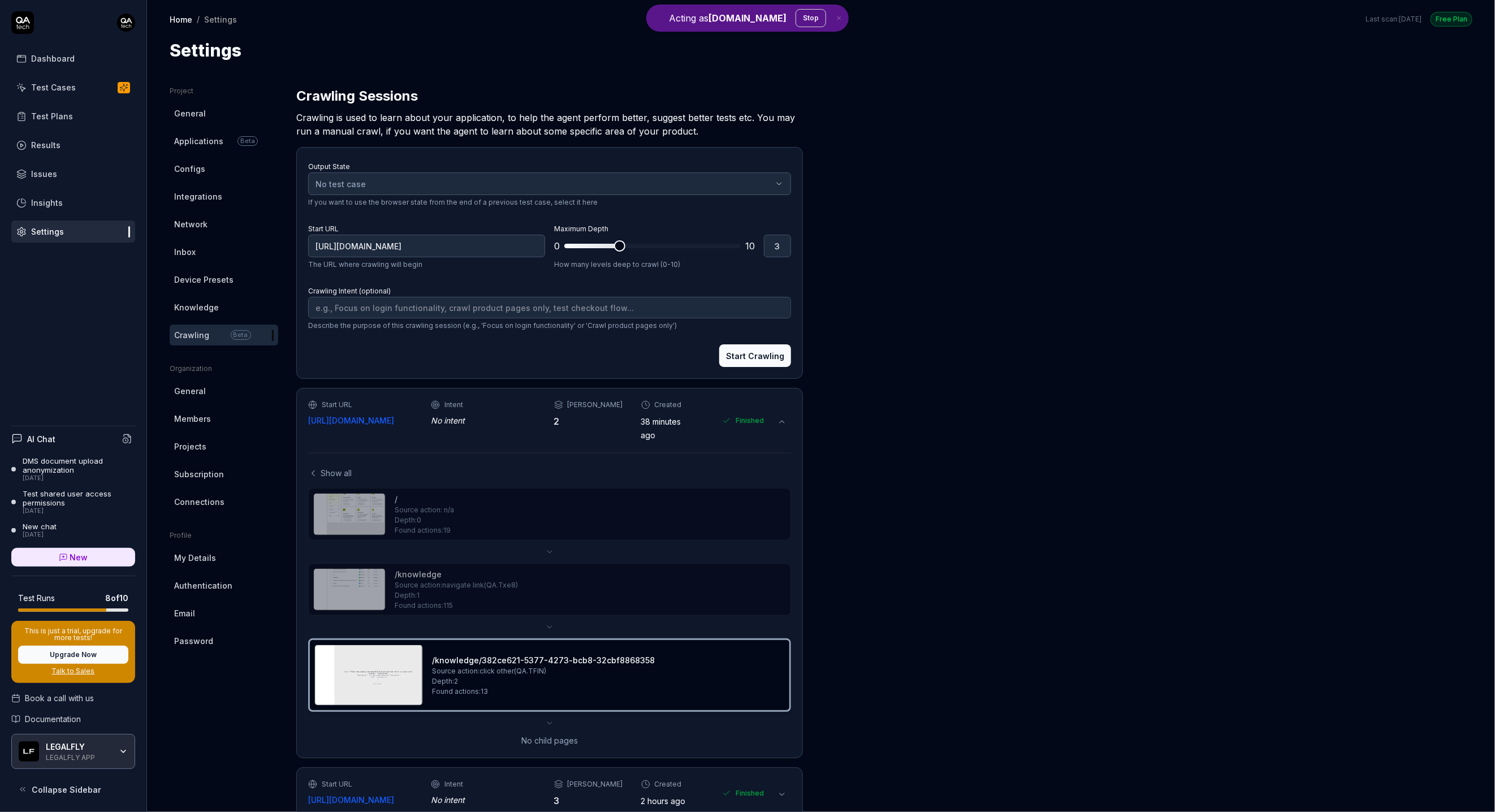
click at [321, 470] on span "Show all" at bounding box center [336, 473] width 31 height 12
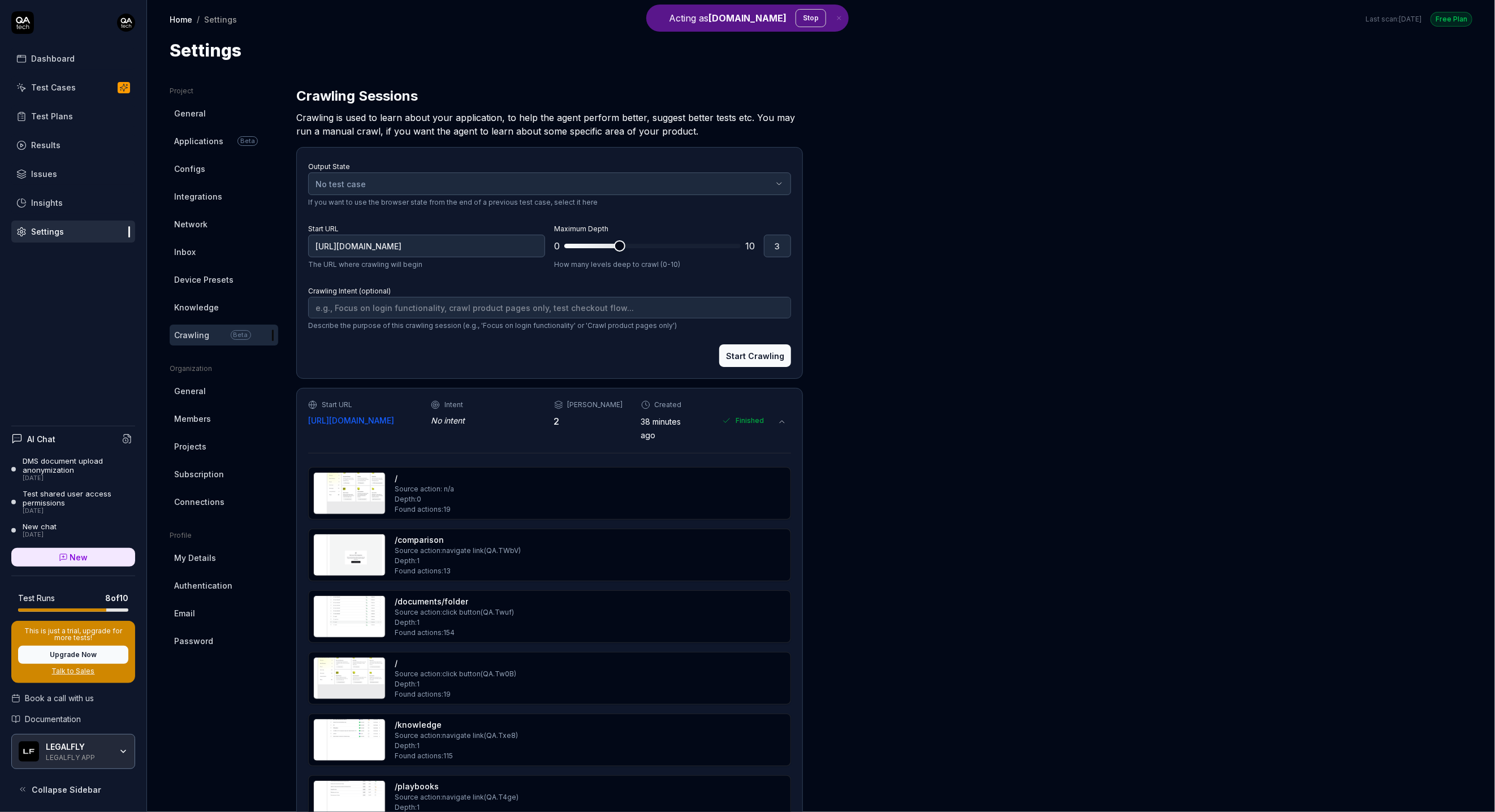
click at [783, 419] on icon at bounding box center [782, 422] width 9 height 9
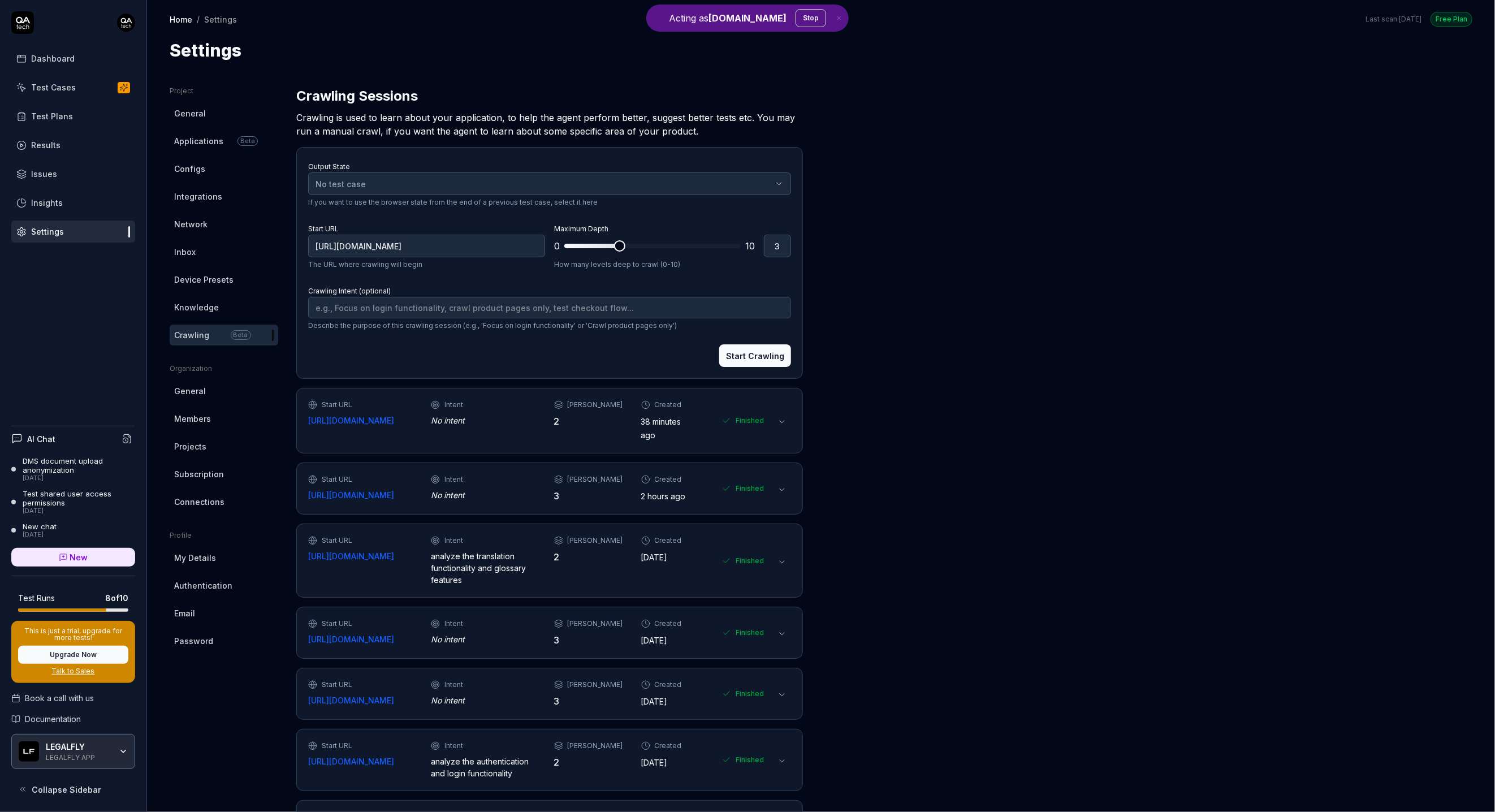
click at [119, 755] on icon "button" at bounding box center [123, 752] width 9 height 9
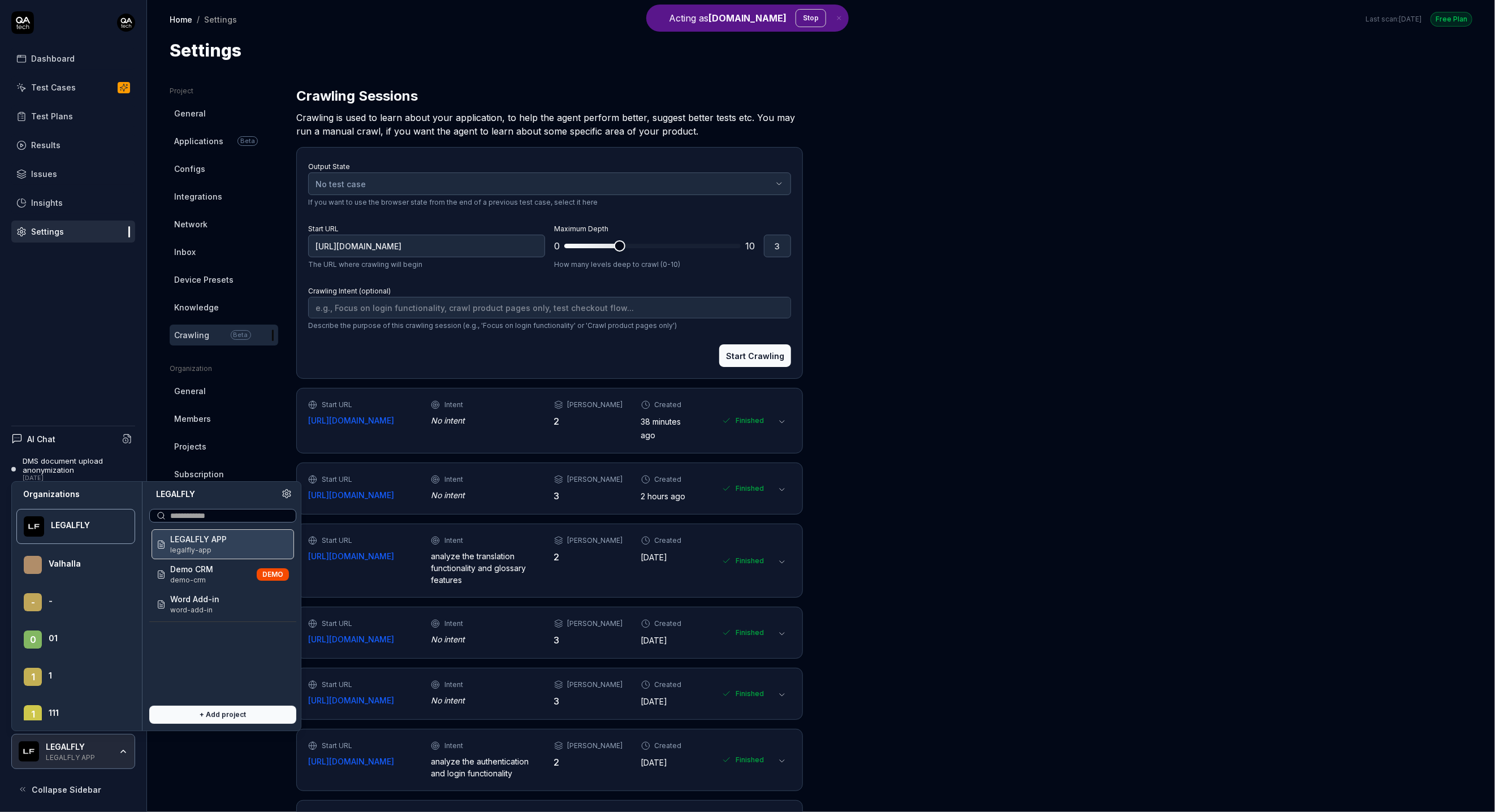
type textarea "*"
click at [969, 206] on div "Project General Applications Beta Configs Integrations Network Inbox Device Pre…" at bounding box center [821, 631] width 1302 height 1092
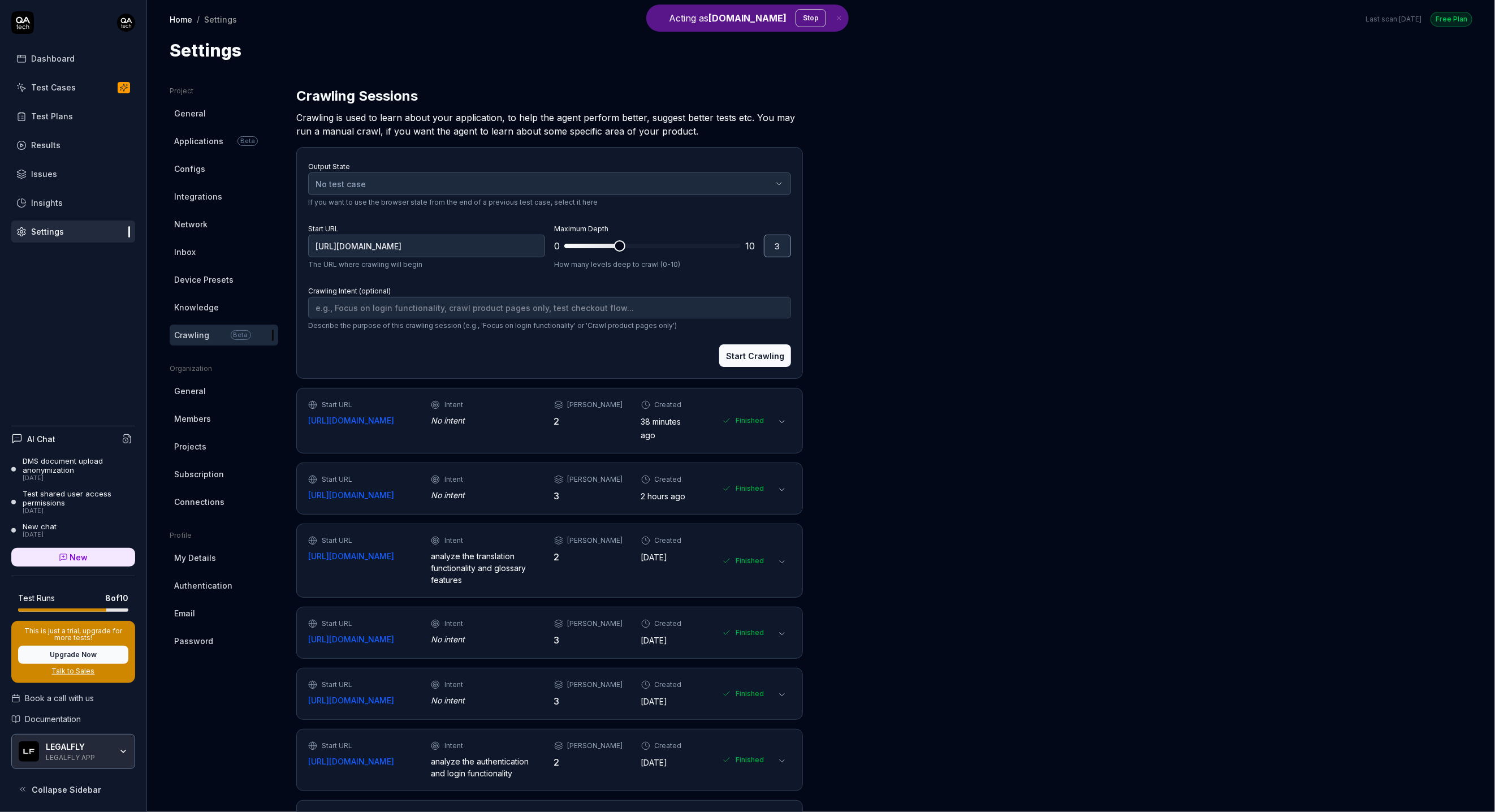
click at [786, 245] on input "3" at bounding box center [777, 246] width 27 height 23
type input "2"
type textarea "*"
type input "2"
click at [786, 428] on button at bounding box center [782, 422] width 18 height 18
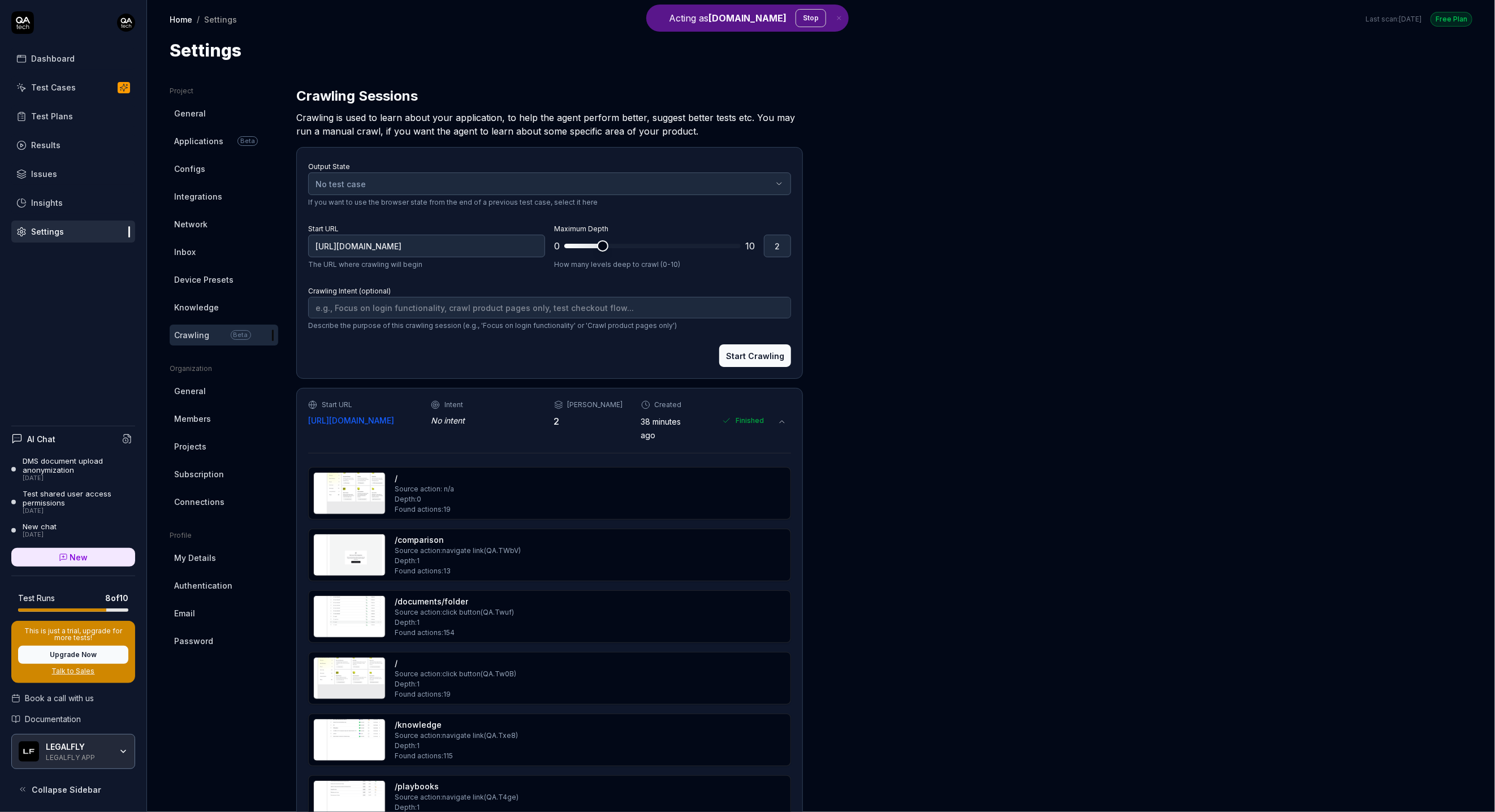
click at [786, 428] on button at bounding box center [782, 422] width 18 height 18
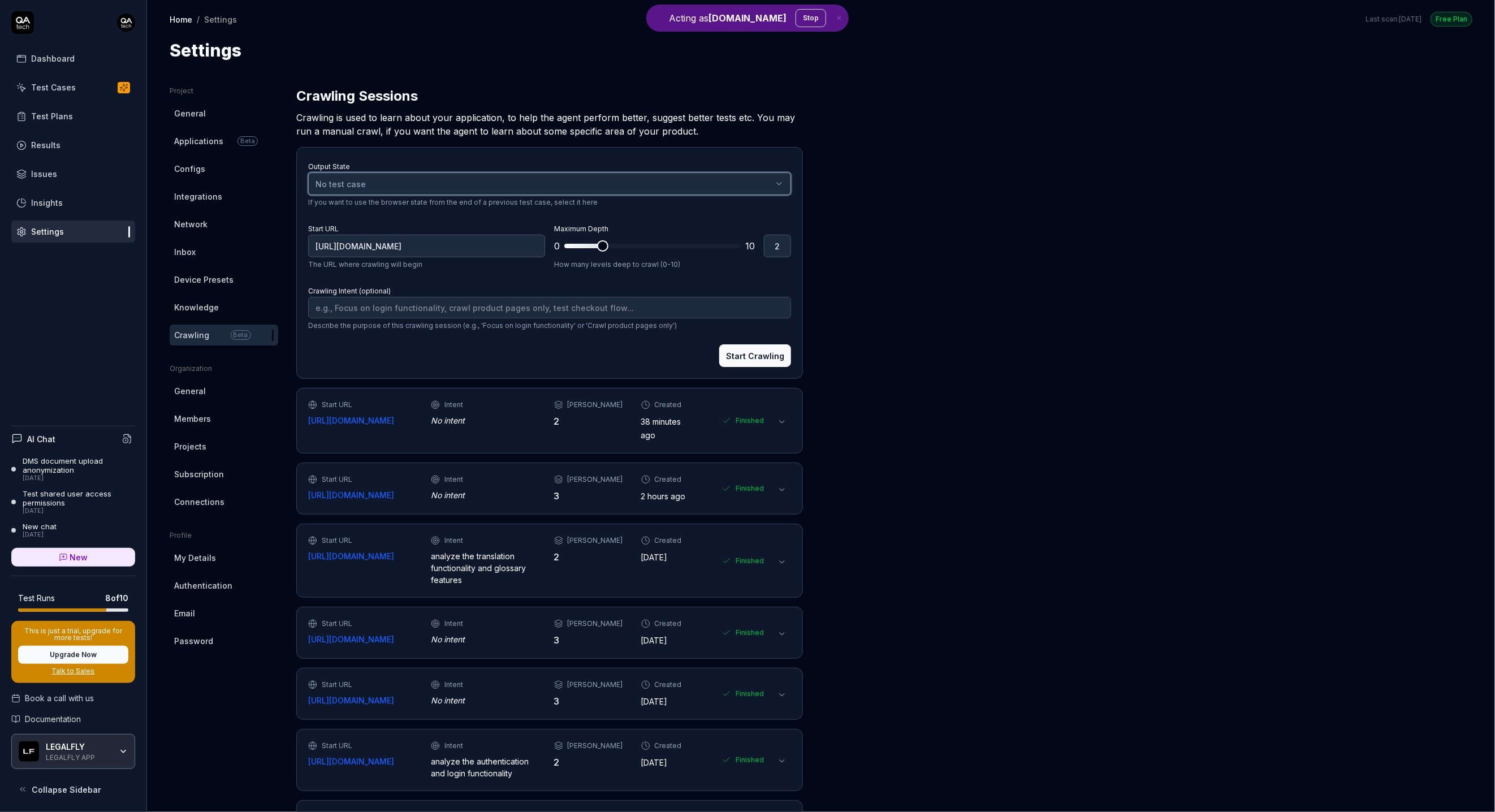
click at [405, 186] on div "No test case" at bounding box center [544, 184] width 457 height 12
type input "otp"
click at [416, 287] on div "Authenticate via OTP" at bounding box center [386, 287] width 151 height 18
type input "[URL][DOMAIN_NAME]"
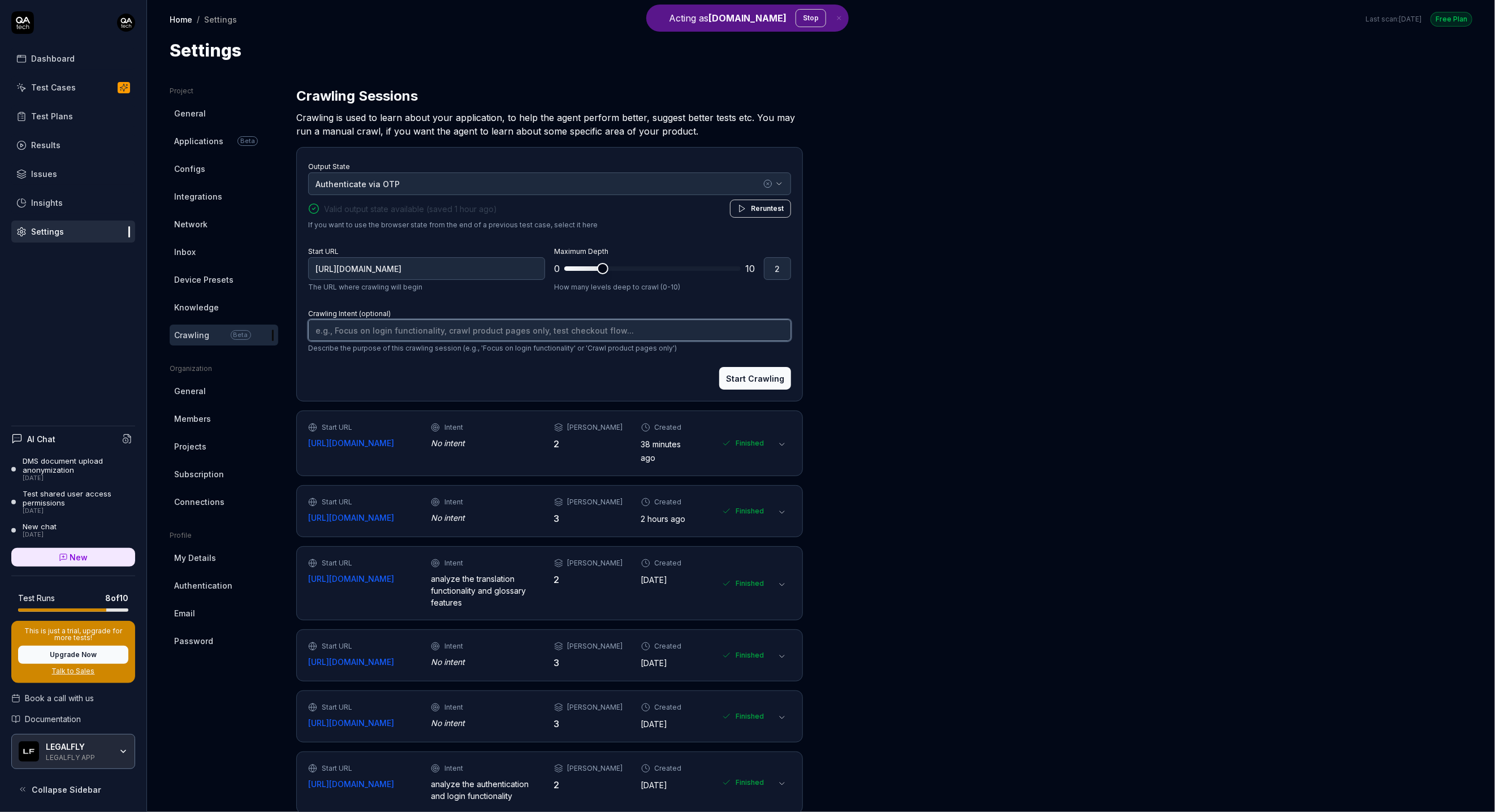
click at [441, 332] on textarea "Crawling Intent (optional)" at bounding box center [549, 330] width 483 height 22
click at [772, 386] on button "Start Crawling" at bounding box center [755, 378] width 72 height 23
type textarea "*"
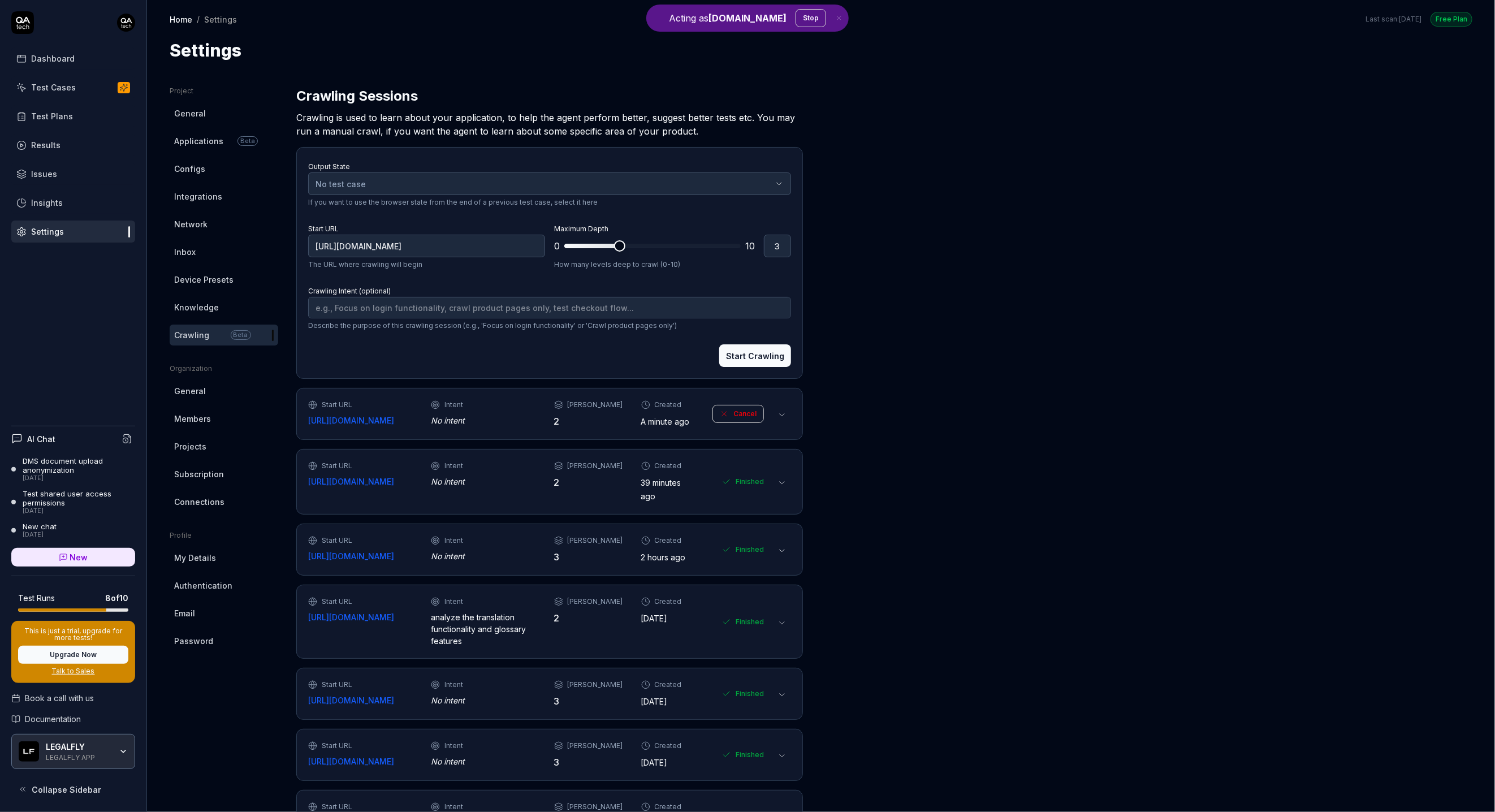
click at [781, 422] on button at bounding box center [782, 415] width 18 height 18
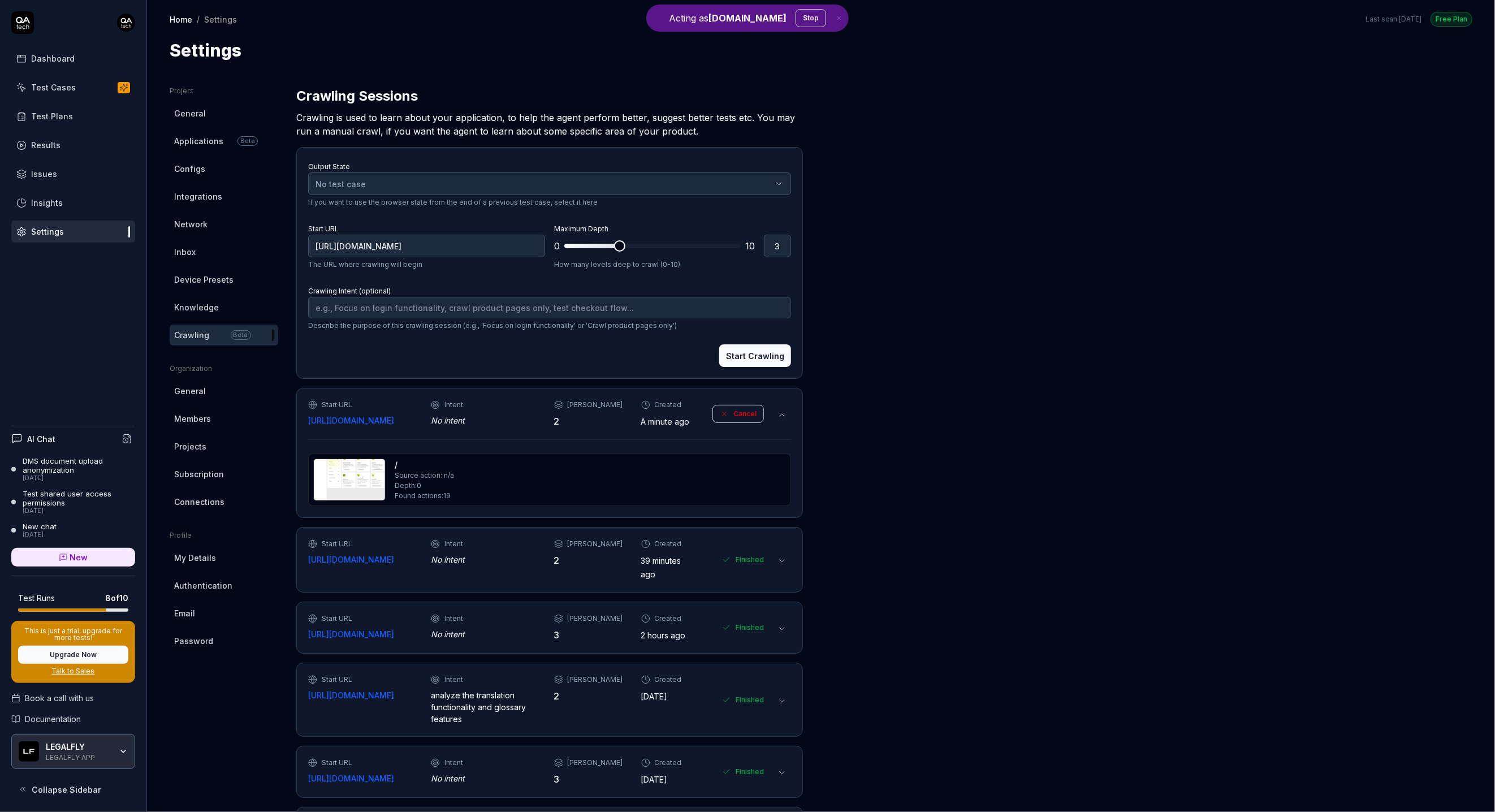
click at [724, 475] on div "/ Source action: n/a Depth: 0 Found actions: 19" at bounding box center [549, 479] width 473 height 43
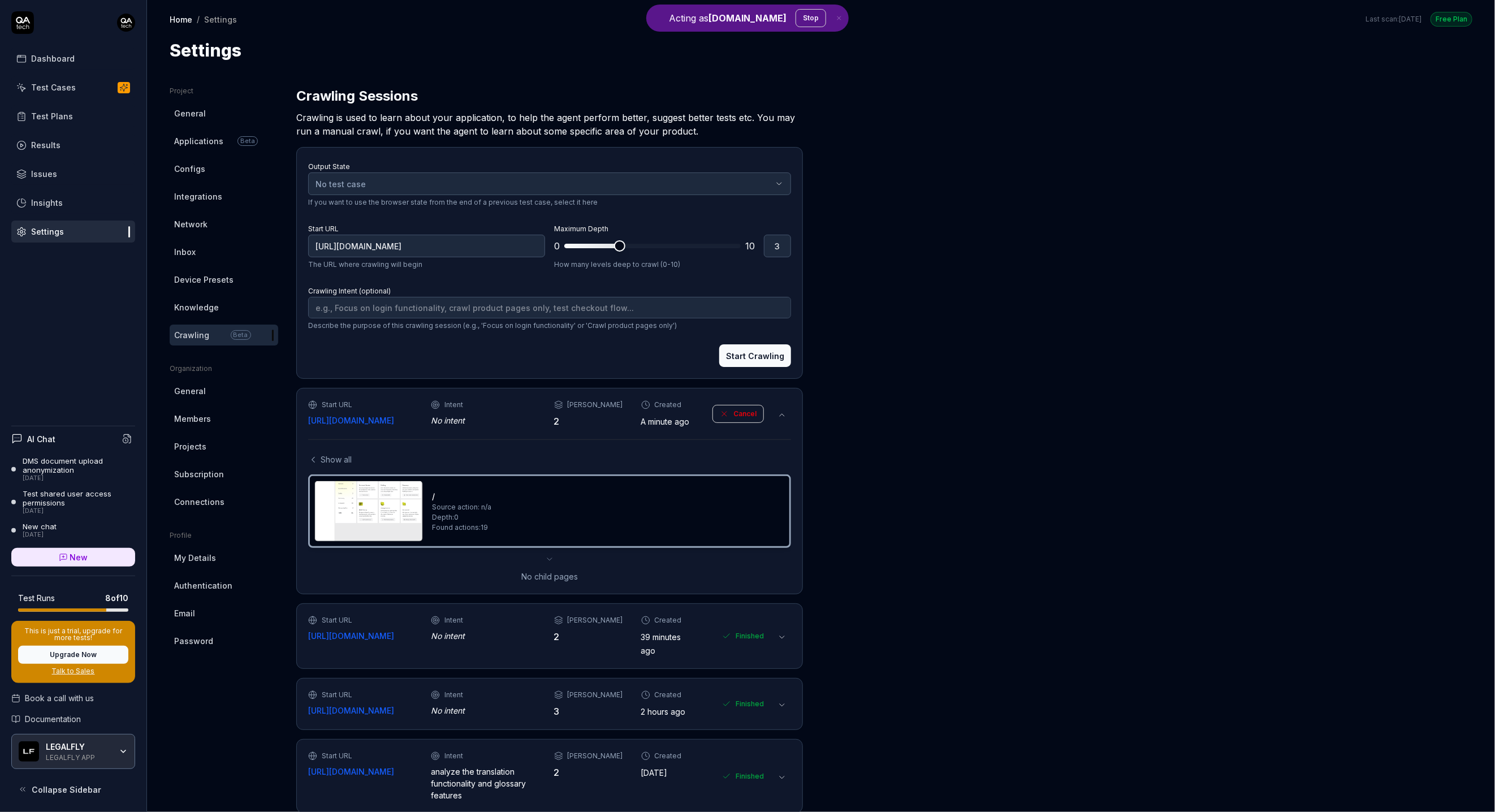
click at [718, 494] on div "/ Source action: n/a Depth: 0 Found actions: 19" at bounding box center [549, 511] width 470 height 61
click at [405, 517] on img at bounding box center [369, 511] width 107 height 60
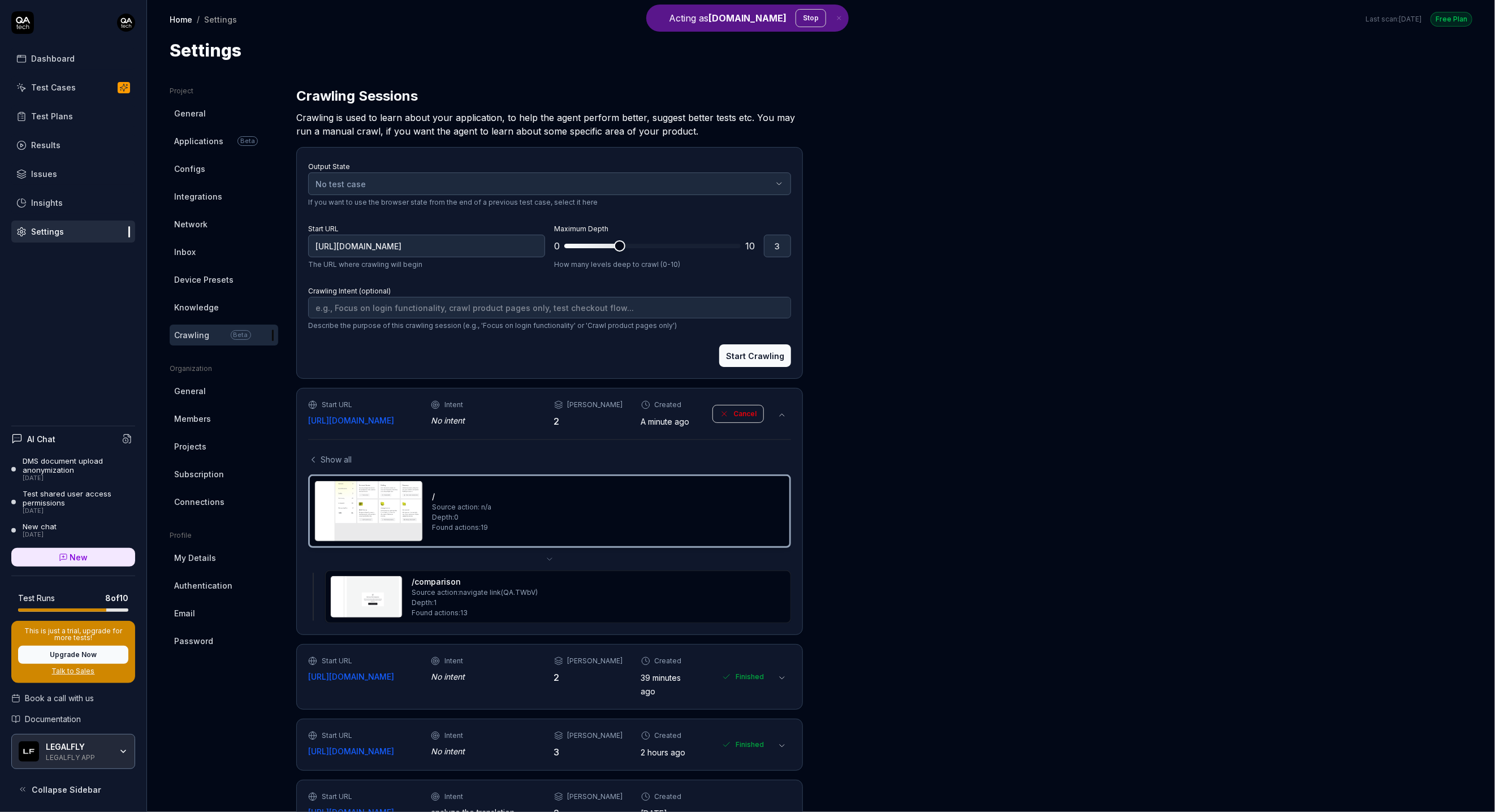
click at [377, 602] on img at bounding box center [366, 597] width 71 height 41
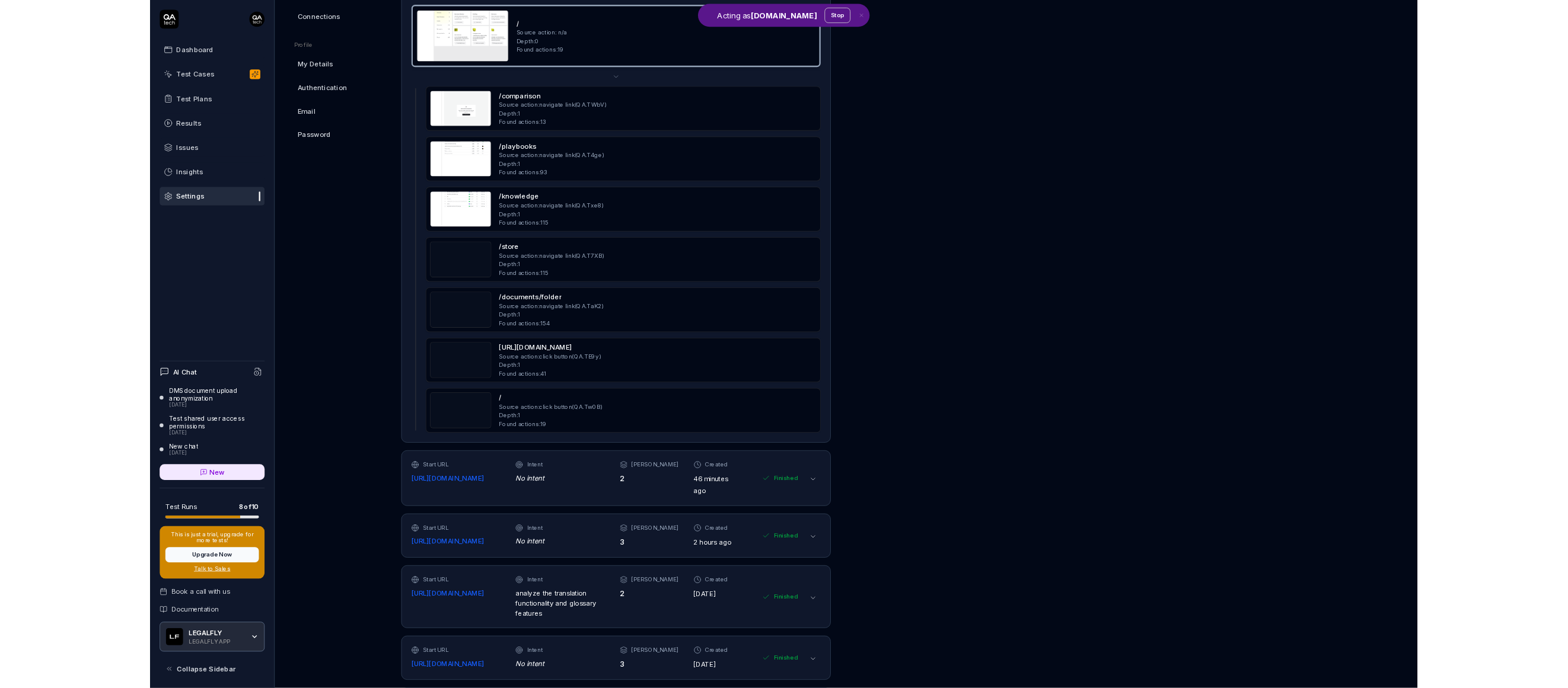
scroll to position [185, 0]
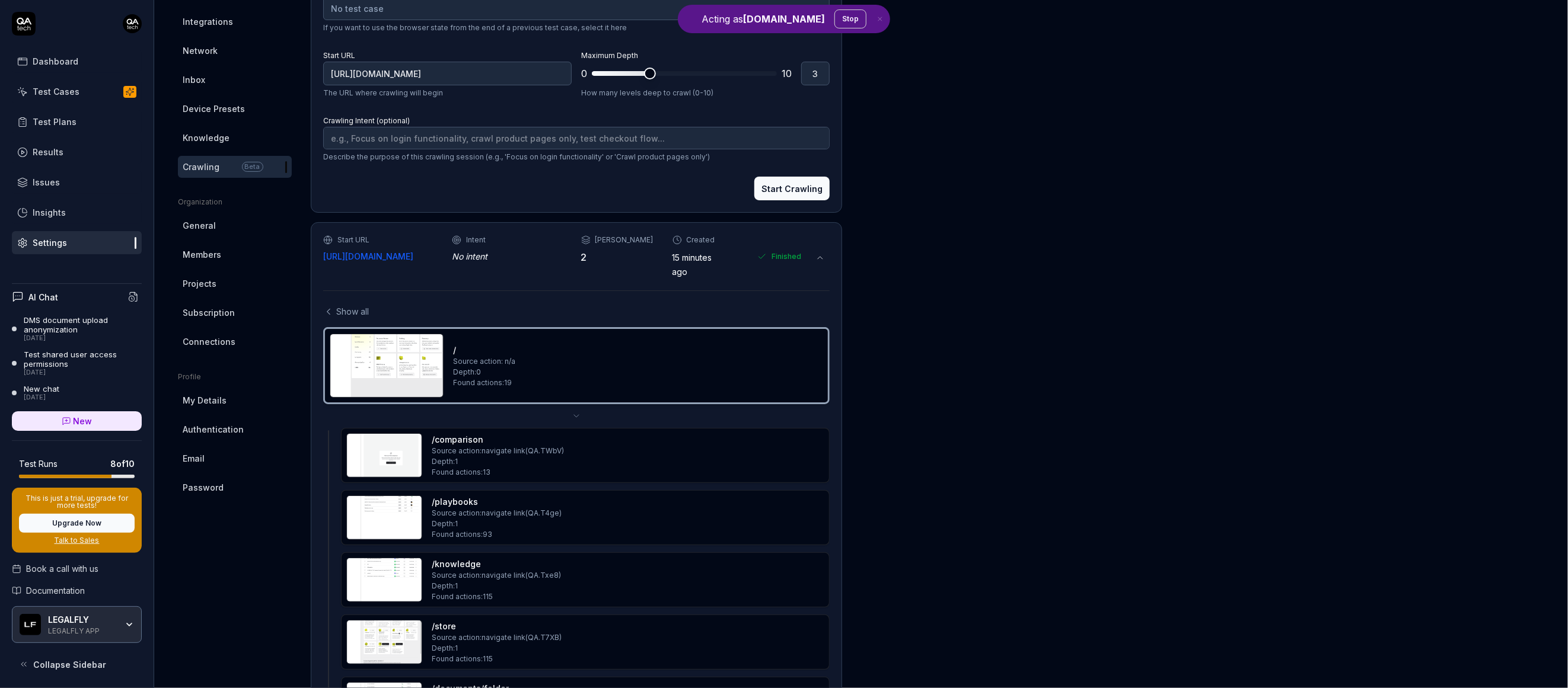
type textarea "*"
